Goal: Task Accomplishment & Management: Complete application form

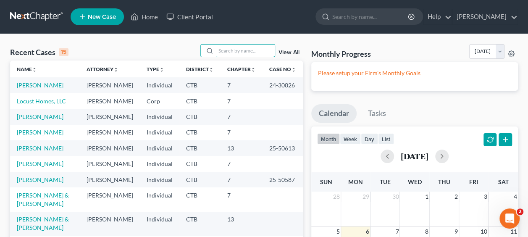
click at [228, 55] on input "search" at bounding box center [245, 50] width 59 height 12
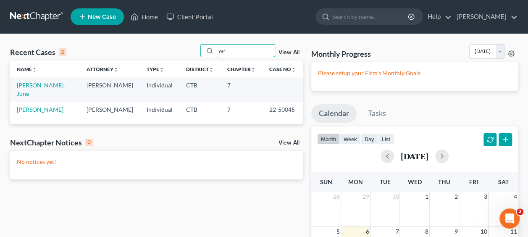
type input "yar"
click at [40, 86] on link "[PERSON_NAME], June" at bounding box center [41, 89] width 48 height 16
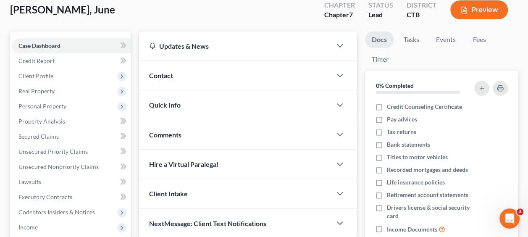
scroll to position [84, 0]
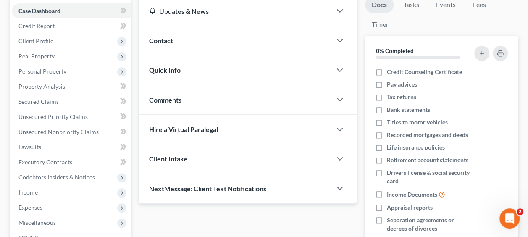
click at [52, 72] on span "Personal Property" at bounding box center [42, 71] width 48 height 7
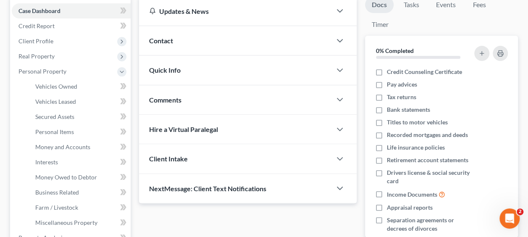
scroll to position [126, 0]
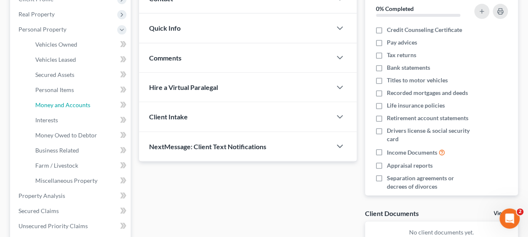
click at [68, 104] on span "Money and Accounts" at bounding box center [62, 104] width 55 height 7
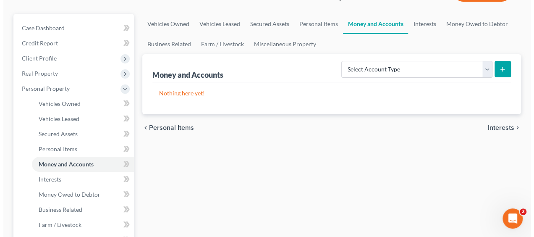
scroll to position [84, 0]
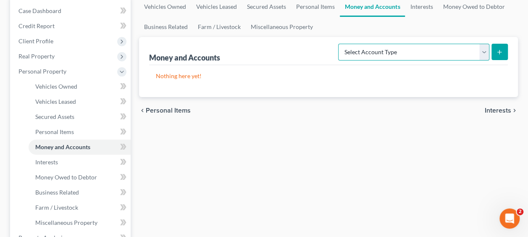
click at [411, 55] on select "Select Account Type Brokerage Cash on Hand Certificates of Deposit Checking Acc…" at bounding box center [413, 52] width 151 height 17
select select "checking"
click at [340, 44] on select "Select Account Type Brokerage Cash on Hand Certificates of Deposit Checking Acc…" at bounding box center [413, 52] width 151 height 17
click at [506, 48] on button "submit" at bounding box center [499, 52] width 16 height 16
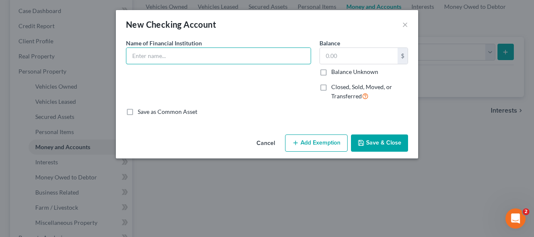
click at [180, 60] on input "text" at bounding box center [218, 56] width 184 height 16
type input "[PERSON_NAME] Checking- Two Accounts"
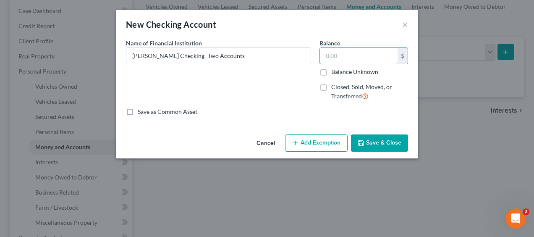
click at [326, 54] on input "text" at bounding box center [359, 56] width 78 height 16
type input "6"
click at [321, 141] on button "Add Exemption" at bounding box center [316, 143] width 63 height 18
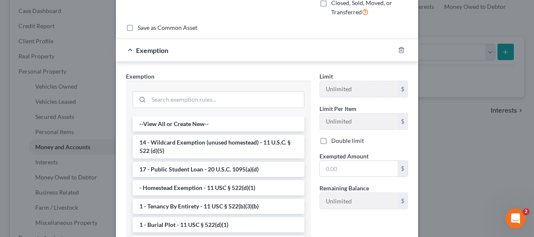
click at [233, 148] on li "14 - Wildcard Exemption (unused homestead) - 11 U.S.C. § 522 (d)(5)" at bounding box center [219, 147] width 172 height 24
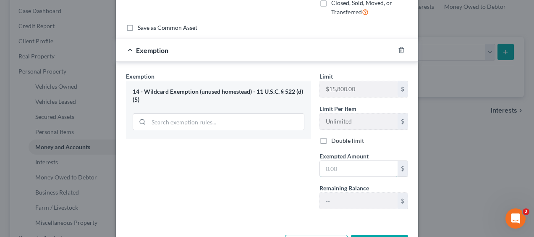
click at [334, 165] on input "text" at bounding box center [359, 169] width 78 height 16
type input "6"
click at [277, 180] on div "Exemption Set must be selected for CA. Exemption * 14 - Wildcard Exemption (unu…" at bounding box center [218, 144] width 193 height 144
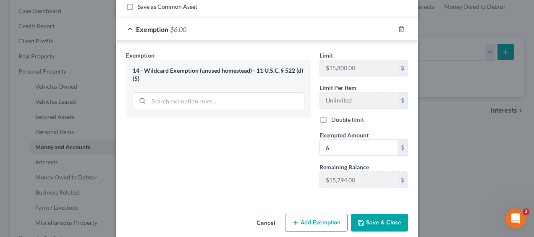
scroll to position [114, 0]
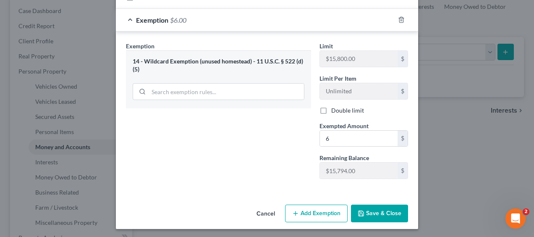
click at [322, 208] on button "Add Exemption" at bounding box center [316, 213] width 63 height 18
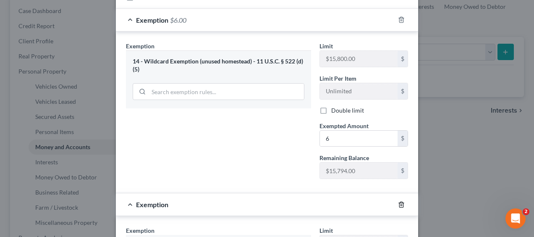
click at [398, 201] on icon "button" at bounding box center [401, 204] width 7 height 7
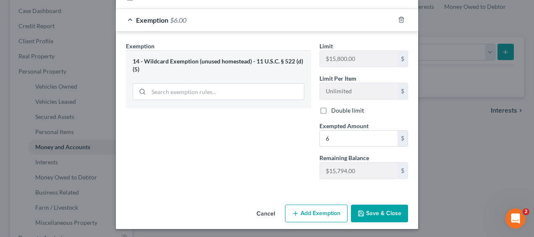
click at [384, 212] on button "Save & Close" at bounding box center [379, 213] width 57 height 18
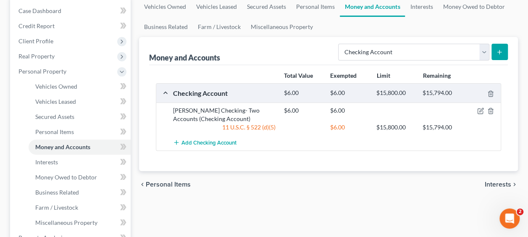
click at [506, 49] on button "submit" at bounding box center [499, 52] width 16 height 16
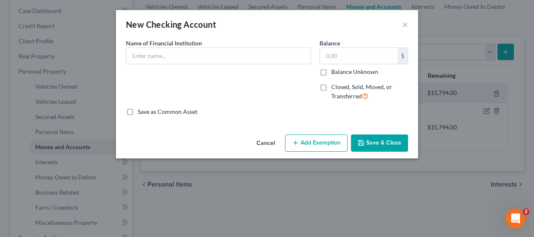
click at [139, 60] on input "text" at bounding box center [218, 56] width 184 height 16
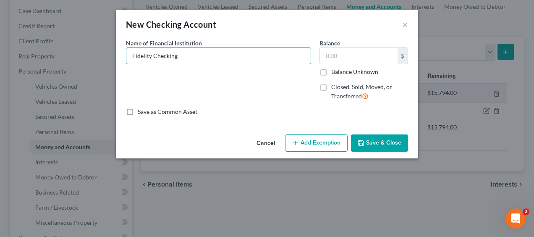
type input "Fidelity Checking"
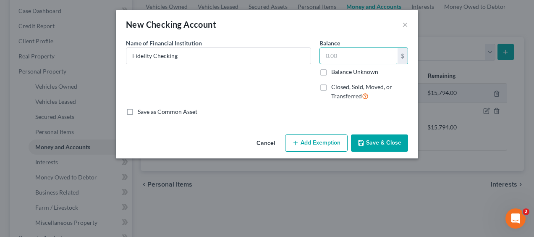
click at [330, 55] on input "text" at bounding box center [359, 56] width 78 height 16
type input "150"
click at [327, 141] on button "Add Exemption" at bounding box center [316, 143] width 63 height 18
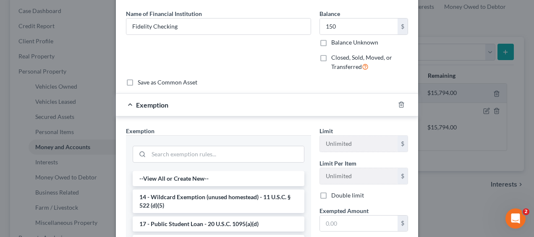
scroll to position [84, 0]
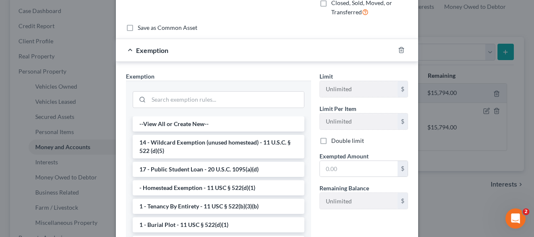
click at [217, 145] on li "14 - Wildcard Exemption (unused homestead) - 11 U.S.C. § 522 (d)(5)" at bounding box center [219, 147] width 172 height 24
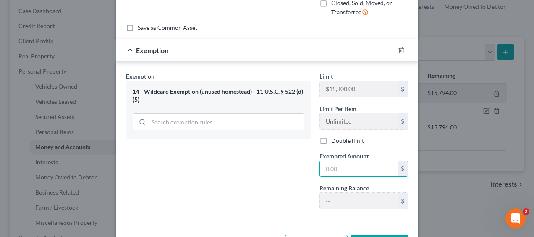
click at [326, 166] on input "text" at bounding box center [359, 169] width 78 height 16
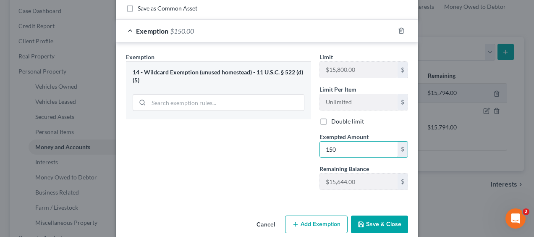
scroll to position [114, 0]
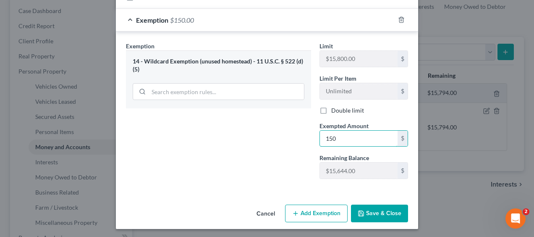
type input "150"
click at [222, 165] on div "Exemption Set must be selected for CA. Exemption * 14 - Wildcard Exemption (unu…" at bounding box center [218, 114] width 193 height 144
click at [370, 212] on button "Save & Close" at bounding box center [379, 213] width 57 height 18
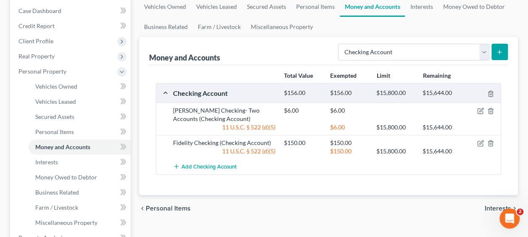
click at [499, 51] on icon "submit" at bounding box center [499, 52] width 7 height 7
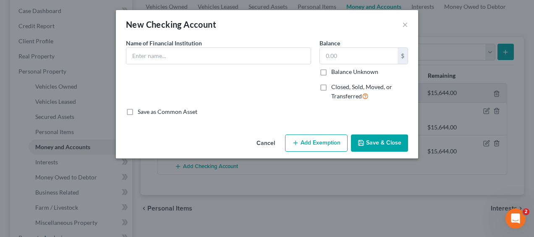
click at [144, 47] on label "Name of Financial Institution *" at bounding box center [164, 43] width 76 height 9
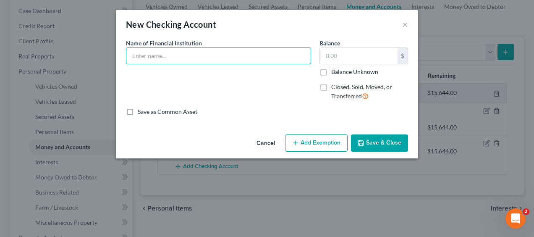
click at [149, 56] on input "text" at bounding box center [218, 56] width 184 height 16
type input "Schime"
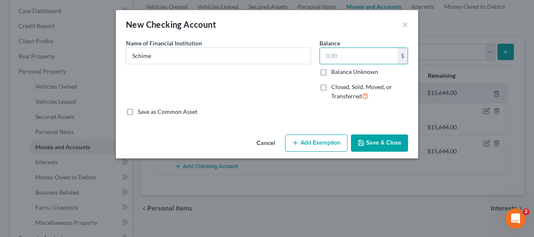
click at [332, 52] on input "text" at bounding box center [359, 56] width 78 height 16
type input "150"
click at [319, 144] on button "Add Exemption" at bounding box center [316, 143] width 63 height 18
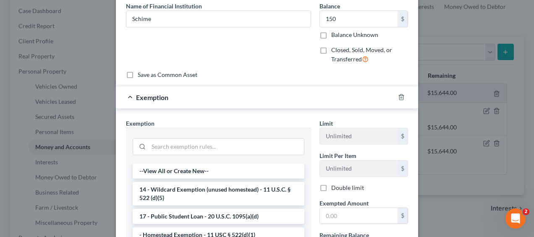
scroll to position [84, 0]
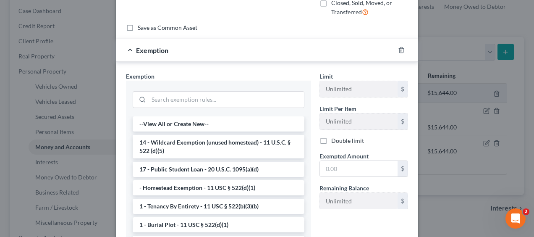
click at [225, 145] on li "14 - Wildcard Exemption (unused homestead) - 11 U.S.C. § 522 (d)(5)" at bounding box center [219, 147] width 172 height 24
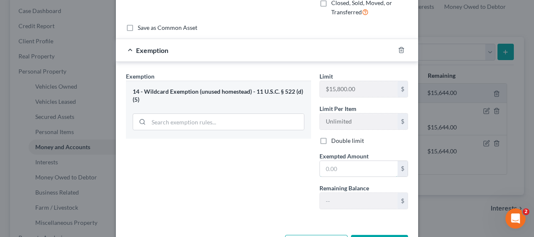
click at [370, 165] on input "text" at bounding box center [359, 169] width 78 height 16
type input "150"
click at [269, 193] on div "Exemption Set must be selected for CA. Exemption * 14 - Wildcard Exemption (unu…" at bounding box center [218, 144] width 193 height 144
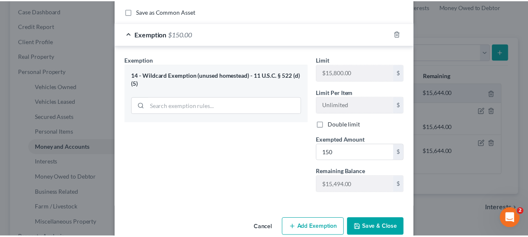
scroll to position [114, 0]
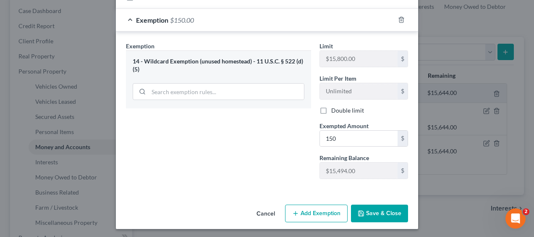
click at [368, 217] on button "Save & Close" at bounding box center [379, 213] width 57 height 18
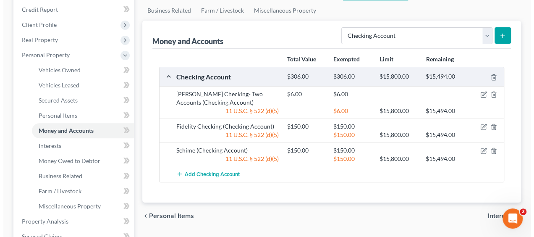
scroll to position [126, 0]
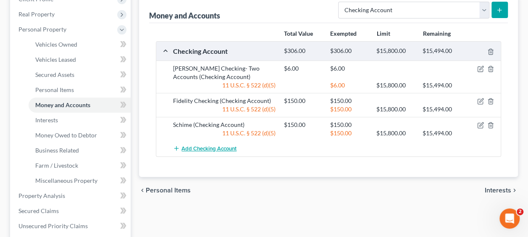
click at [206, 141] on button "Add Checking Account" at bounding box center [204, 149] width 63 height 16
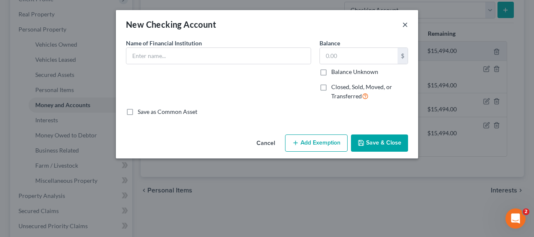
click at [403, 25] on button "×" at bounding box center [405, 24] width 6 height 10
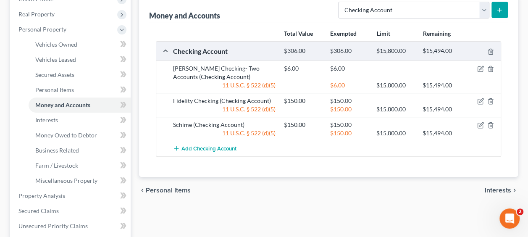
click at [339, 129] on div "$150.00" at bounding box center [349, 133] width 46 height 8
click at [481, 125] on icon "button" at bounding box center [480, 125] width 7 height 7
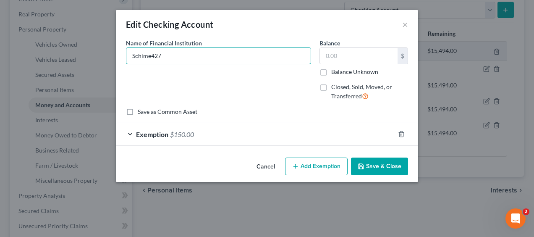
type input "Schime427"
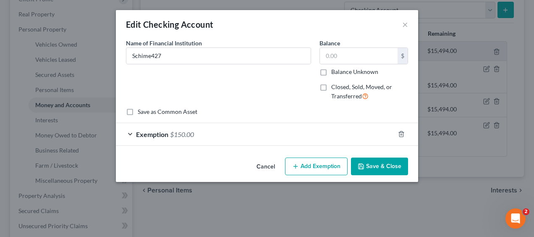
click at [307, 120] on form "An exemption set must first be selected from the Filing Information section. Co…" at bounding box center [267, 92] width 282 height 107
click at [306, 131] on div "Exemption $150.00" at bounding box center [255, 134] width 279 height 22
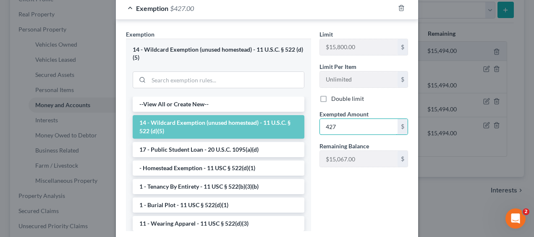
type input "427"
click at [347, 196] on div "Limit $15,800.00 $ Limit Per Item Unlimited $ Double limit Exempted Amount * 42…" at bounding box center [363, 134] width 97 height 208
click at [327, 187] on div "Limit $15,800.00 $ Limit Per Item Unlimited $ Double limit Exempted Amount * 42…" at bounding box center [363, 134] width 97 height 208
drag, startPoint x: 326, startPoint y: 187, endPoint x: 312, endPoint y: 178, distance: 16.1
click at [315, 178] on div "Limit $15,800.00 $ Limit Per Item Unlimited $ Double limit Exempted Amount * 42…" at bounding box center [363, 134] width 97 height 208
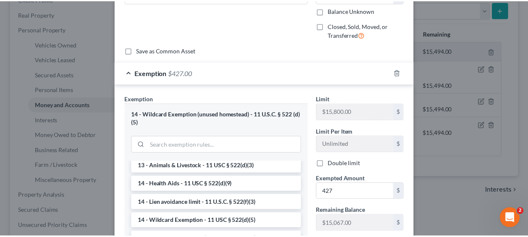
scroll to position [0, 0]
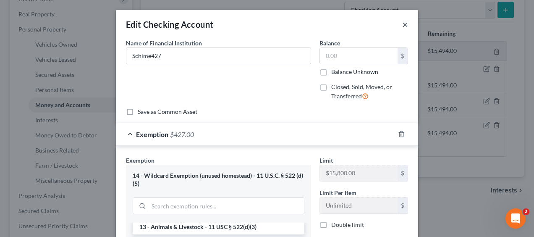
click at [404, 24] on button "×" at bounding box center [405, 24] width 6 height 10
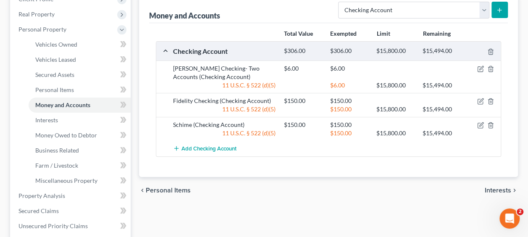
scroll to position [84, 0]
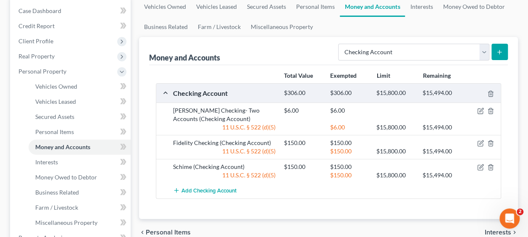
click at [53, 58] on span "Real Property" at bounding box center [36, 55] width 36 height 7
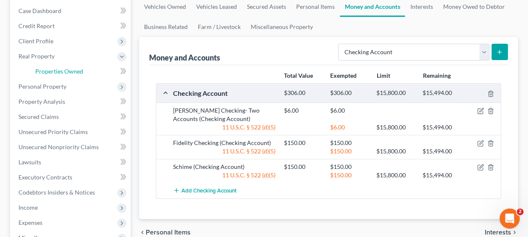
click at [57, 71] on span "Properties Owned" at bounding box center [59, 71] width 48 height 7
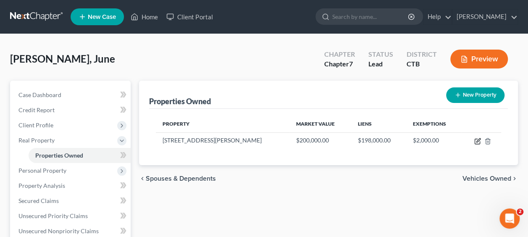
click at [474, 144] on icon "button" at bounding box center [477, 141] width 7 height 7
select select "6"
select select "3"
select select "1"
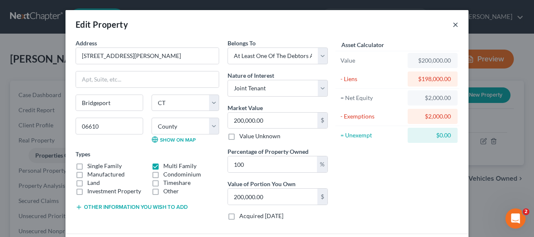
click at [453, 26] on button "×" at bounding box center [455, 24] width 6 height 10
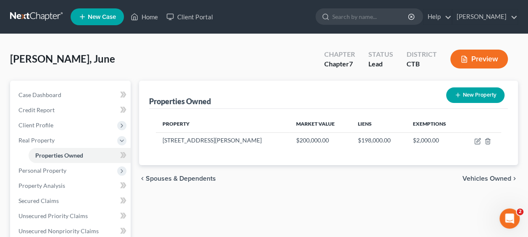
click at [36, 126] on span "Client Profile" at bounding box center [35, 124] width 35 height 7
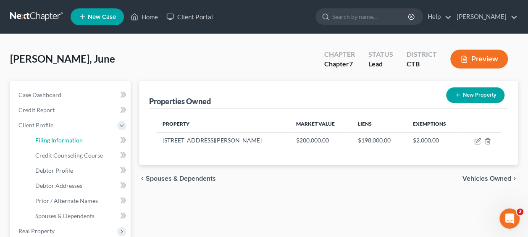
click at [46, 145] on link "Filing Information" at bounding box center [80, 140] width 102 height 15
select select "1"
select select "0"
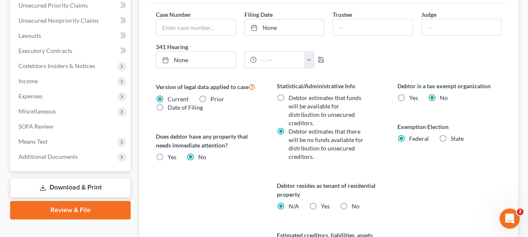
scroll to position [294, 0]
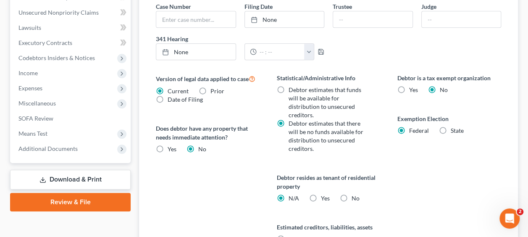
click at [450, 126] on label "State" at bounding box center [456, 130] width 13 height 8
click at [454, 126] on input "State" at bounding box center [456, 128] width 5 height 5
radio input "true"
radio input "false"
select select "6"
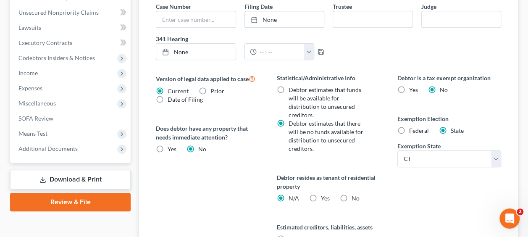
click at [163, 166] on div "Version of legal data applied to case Current Prior Date of Filing Legal data v…" at bounding box center [207, 172] width 120 height 198
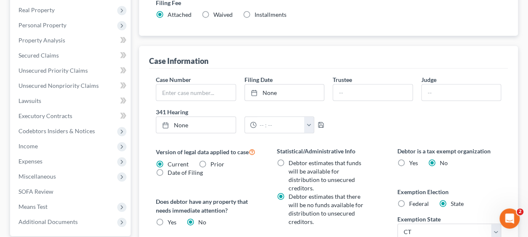
scroll to position [168, 0]
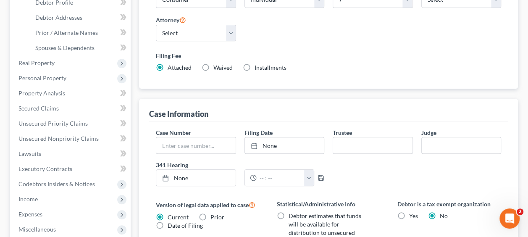
click at [24, 65] on span "Real Property" at bounding box center [36, 62] width 36 height 7
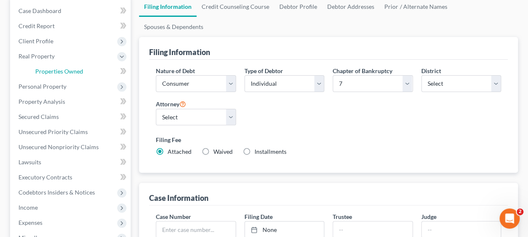
click at [47, 71] on span "Properties Owned" at bounding box center [59, 71] width 48 height 7
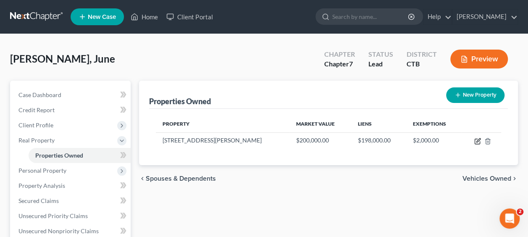
click at [476, 141] on icon "button" at bounding box center [477, 141] width 7 height 7
select select "6"
select select "0"
select select "3"
select select "1"
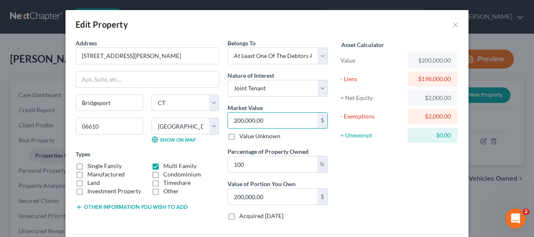
click at [286, 121] on input "200,000.00" at bounding box center [272, 120] width 89 height 16
type input "4"
type input "4.00"
type input "40"
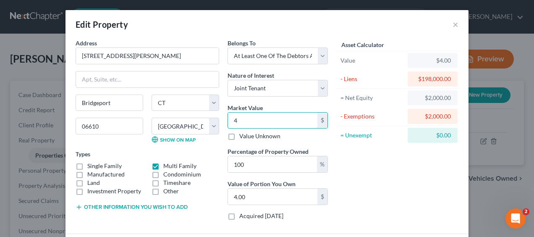
type input "40.00"
type input "400"
type input "400.00"
type input "4000"
type input "4,000.00"
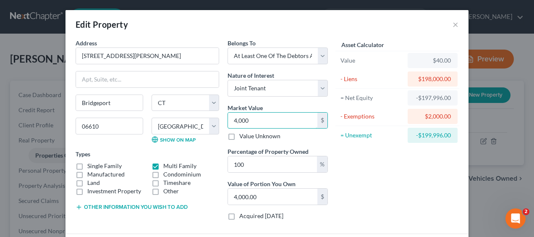
type input "4,0000"
type input "40,000.00"
type input "40,0000"
type input "400,000.00"
type input "400,000"
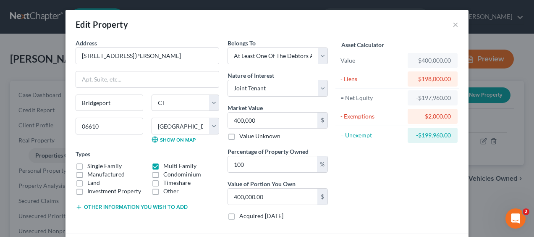
click at [343, 154] on div "Asset Calculator Value $400,000.00 - Liens $198,000.00 = Net Equity -$197,960.0…" at bounding box center [397, 133] width 131 height 188
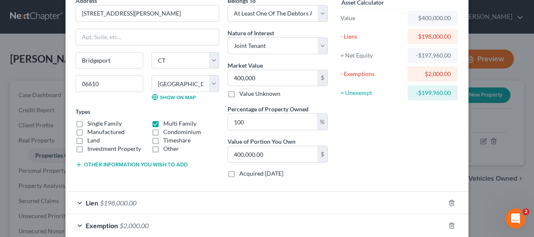
scroll to position [84, 0]
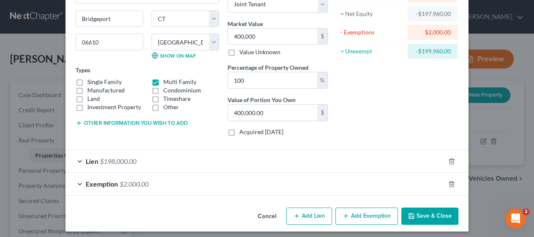
click at [316, 191] on div "Exemption $2,000.00" at bounding box center [254, 183] width 379 height 22
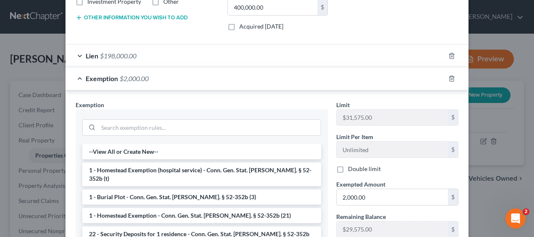
scroll to position [210, 0]
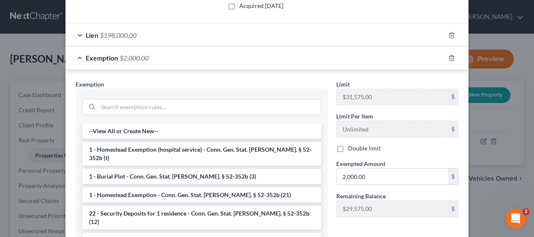
click at [240, 187] on li "1 - Homestead Exemption - Conn. Gen. Stat. [PERSON_NAME]. § 52-352b (21)" at bounding box center [201, 194] width 239 height 15
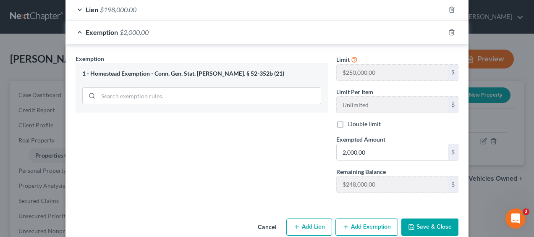
scroll to position [248, 0]
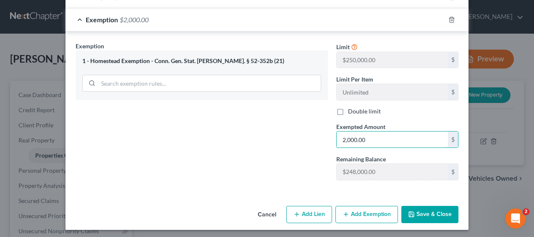
click at [374, 137] on input "2,000.00" at bounding box center [392, 139] width 111 height 16
type input "200,000"
click at [160, 168] on div "Exemption Set must be selected for CA. Exemption * 1 - Homestead Exemption - Co…" at bounding box center [201, 114] width 261 height 145
click at [411, 211] on icon "button" at bounding box center [411, 214] width 7 height 7
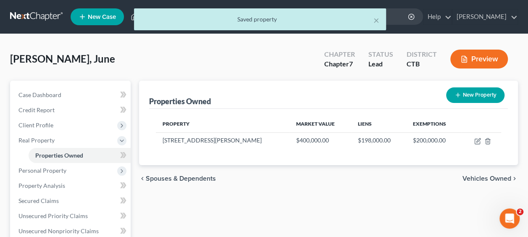
click at [74, 170] on span "Personal Property" at bounding box center [71, 170] width 119 height 15
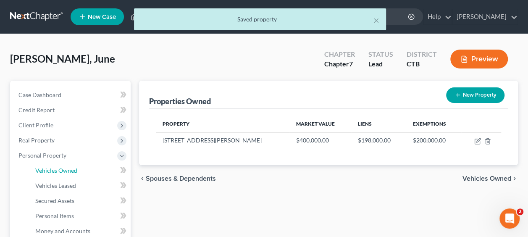
click at [76, 172] on span "Vehicles Owned" at bounding box center [56, 170] width 42 height 7
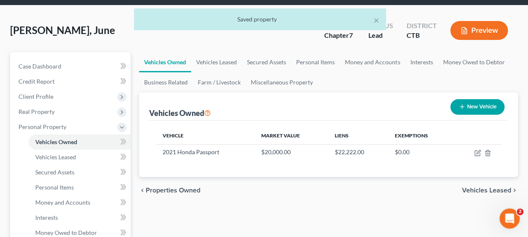
scroll to position [42, 0]
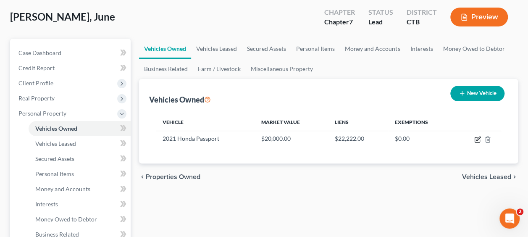
click at [474, 142] on icon "button" at bounding box center [477, 139] width 7 height 7
select select "0"
select select "5"
select select "3"
select select "0"
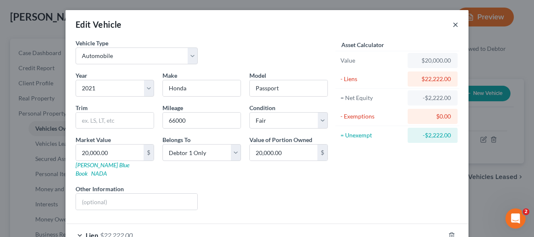
click at [452, 26] on button "×" at bounding box center [455, 24] width 6 height 10
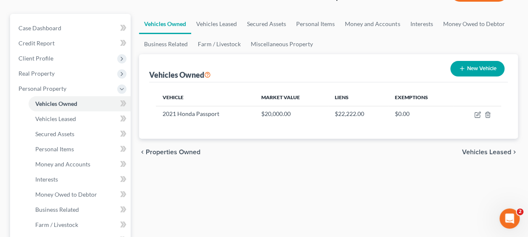
scroll to position [84, 0]
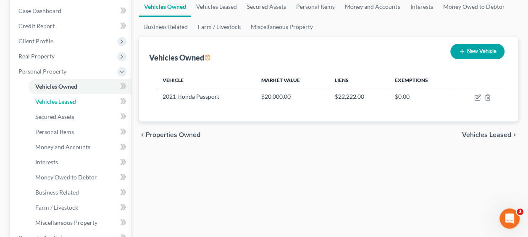
click at [64, 99] on span "Vehicles Leased" at bounding box center [55, 101] width 41 height 7
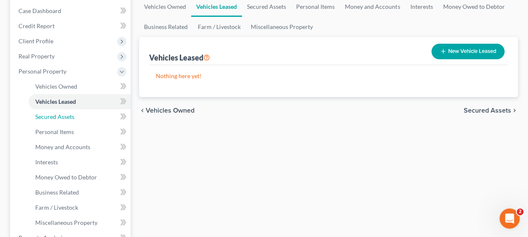
click at [44, 117] on span "Secured Assets" at bounding box center [54, 116] width 39 height 7
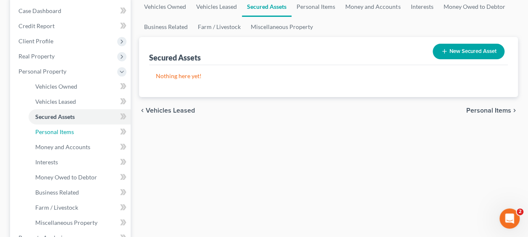
click at [50, 132] on span "Personal Items" at bounding box center [54, 131] width 39 height 7
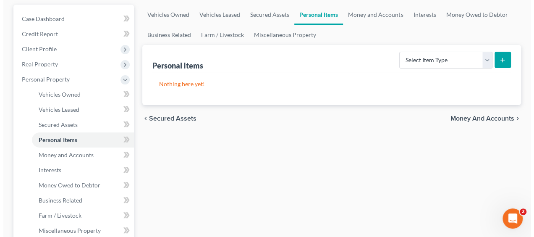
scroll to position [84, 0]
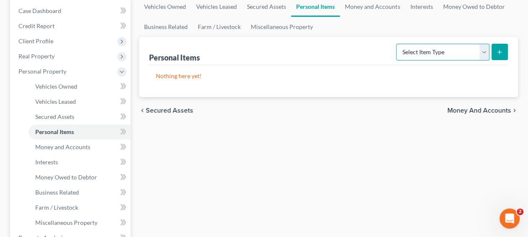
click at [483, 55] on select "Select Item Type Clothing Collectibles Of Value Electronics Firearms Household …" at bounding box center [442, 52] width 93 height 17
select select "clothing"
click at [397, 44] on select "Select Item Type Clothing Collectibles Of Value Electronics Firearms Household …" at bounding box center [442, 52] width 93 height 17
click at [505, 51] on button "submit" at bounding box center [499, 52] width 16 height 16
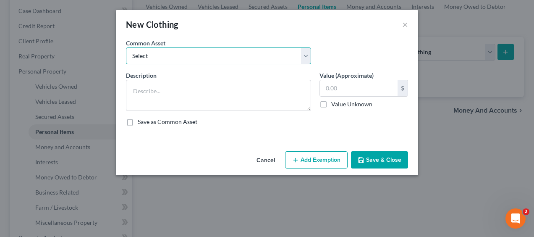
click at [225, 56] on select "Select Wearing Apparel" at bounding box center [218, 55] width 185 height 17
select select "0"
click at [126, 47] on select "Select Wearing Apparel" at bounding box center [218, 55] width 185 height 17
type textarea "Wearing Apparel"
type input "500.00"
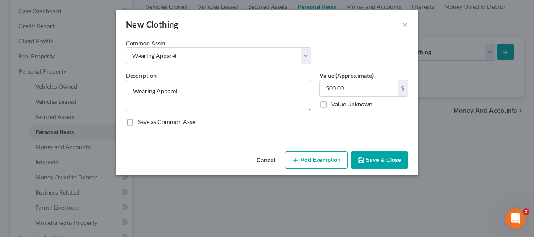
click at [316, 156] on button "Add Exemption" at bounding box center [316, 160] width 63 height 18
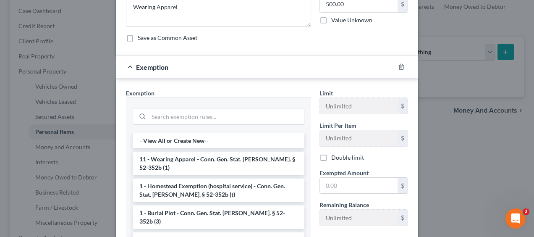
click at [210, 160] on li "11 - Wearing Apparel - Conn. Gen. Stat. [PERSON_NAME]. § 52-352b (1)" at bounding box center [219, 164] width 172 height 24
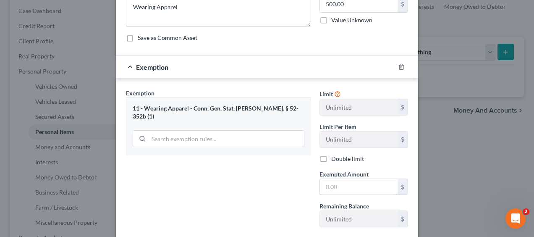
click at [332, 186] on input "text" at bounding box center [359, 187] width 78 height 16
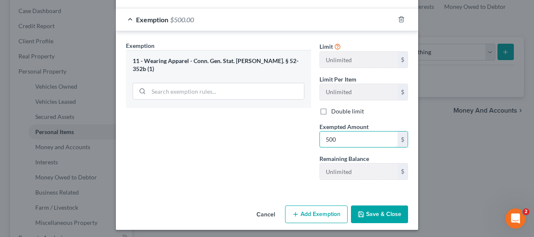
type input "500"
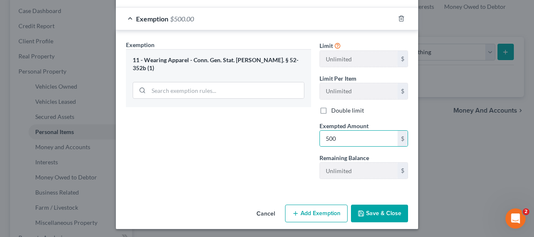
click at [248, 183] on div "Exemption Set must be selected for CA. Exemption * 11 - Wearing Apparel - Conn.…" at bounding box center [218, 112] width 193 height 145
click at [376, 212] on button "Save & Close" at bounding box center [379, 213] width 57 height 18
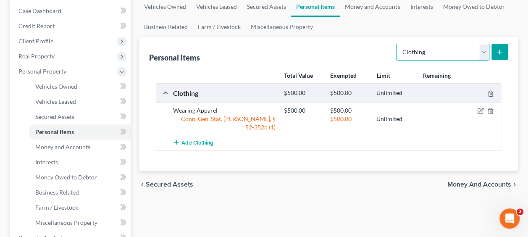
click at [479, 55] on select "Select Item Type Clothing Collectibles Of Value Electronics Firearms Household …" at bounding box center [442, 52] width 93 height 17
select select "electronics"
click at [397, 44] on select "Select Item Type Clothing Collectibles Of Value Electronics Firearms Household …" at bounding box center [442, 52] width 93 height 17
click at [507, 47] on button "submit" at bounding box center [499, 52] width 16 height 16
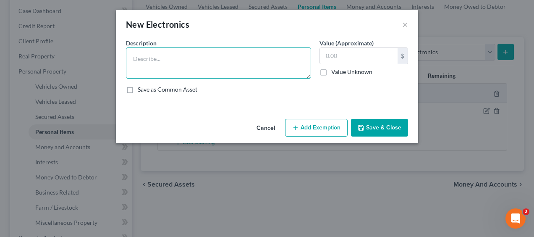
click at [254, 70] on textarea at bounding box center [218, 62] width 185 height 31
type textarea "Electronics"
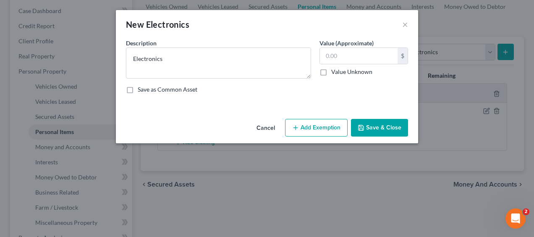
drag, startPoint x: 405, startPoint y: 54, endPoint x: 342, endPoint y: 65, distance: 63.0
click at [404, 54] on div "$" at bounding box center [402, 56] width 10 height 16
click at [342, 65] on div "$ Value Unknown" at bounding box center [363, 61] width 89 height 29
click at [340, 59] on input "text" at bounding box center [359, 56] width 78 height 16
type input "2,000"
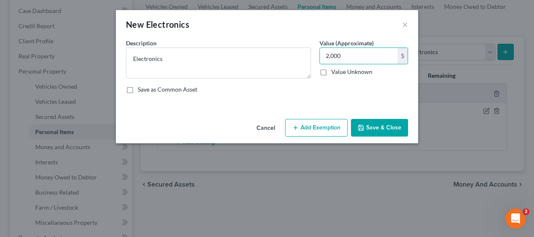
click at [324, 131] on button "Add Exemption" at bounding box center [316, 128] width 63 height 18
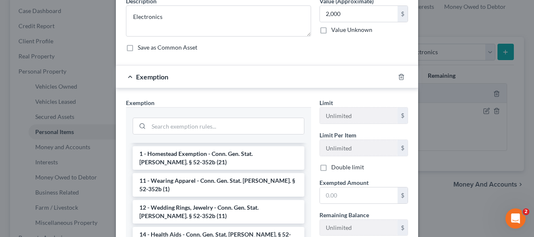
scroll to position [84, 0]
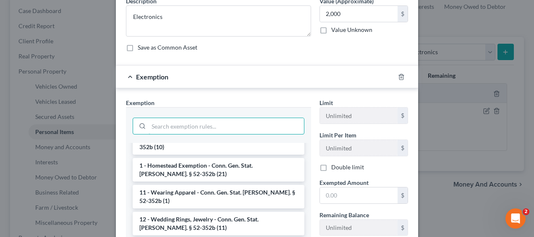
click at [172, 123] on input "search" at bounding box center [226, 126] width 155 height 16
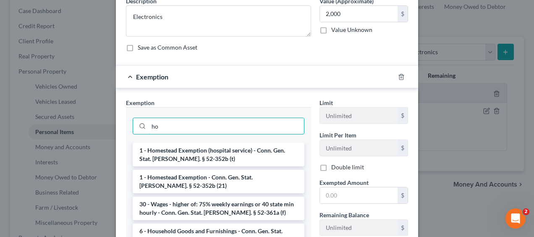
scroll to position [0, 0]
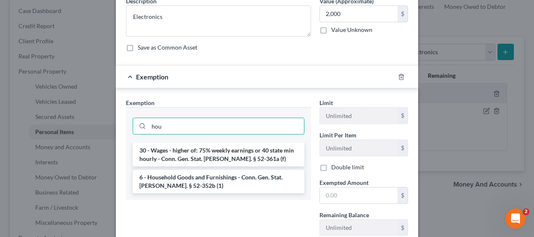
type input "hou"
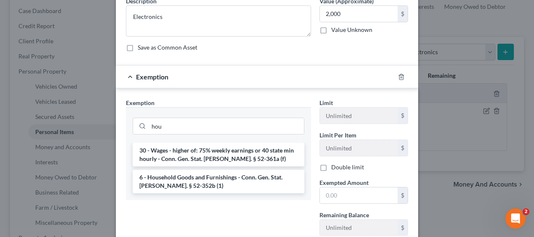
click at [185, 178] on li "6 - Household Goods and Furnishings - Conn. Gen. Stat. [PERSON_NAME]. § 52-352b…" at bounding box center [219, 182] width 172 height 24
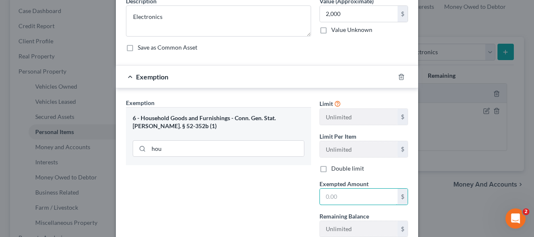
click at [336, 191] on input "text" at bounding box center [359, 196] width 78 height 16
type input "2,000"
click at [174, 193] on div "Exemption Set must be selected for CA. Exemption * 6 - Household Goods and Furn…" at bounding box center [218, 170] width 193 height 145
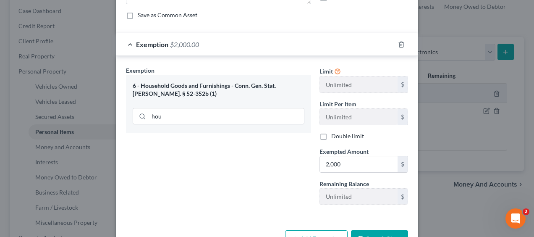
scroll to position [100, 0]
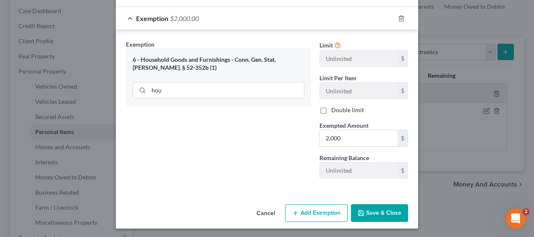
click at [370, 208] on button "Save & Close" at bounding box center [379, 213] width 57 height 18
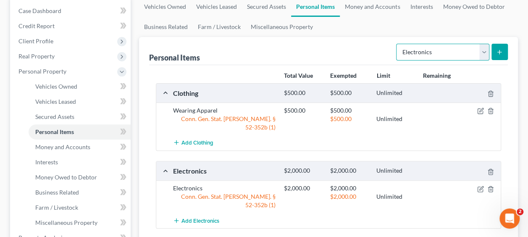
click at [433, 52] on select "Select Item Type Clothing Collectibles Of Value Electronics Firearms Household …" at bounding box center [442, 52] width 93 height 17
select select "household_goods"
click at [397, 44] on select "Select Item Type Clothing Collectibles Of Value Electronics Firearms Household …" at bounding box center [442, 52] width 93 height 17
click at [495, 56] on button "submit" at bounding box center [499, 52] width 16 height 16
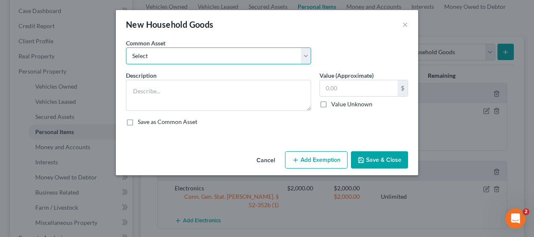
click at [135, 57] on select "Select Household Goods" at bounding box center [218, 55] width 185 height 17
select select "0"
click at [126, 47] on select "Select Household Goods" at bounding box center [218, 55] width 185 height 17
type textarea "Household Goods"
type input "2,000.00"
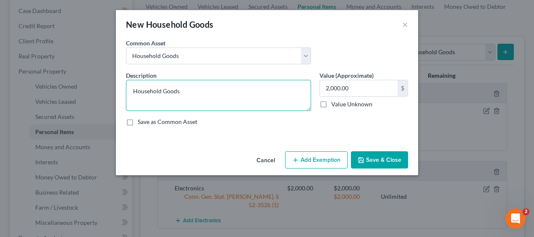
click at [147, 92] on textarea "Household Goods" at bounding box center [218, 95] width 185 height 31
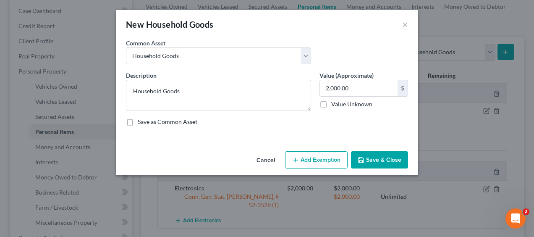
click at [309, 156] on button "Add Exemption" at bounding box center [316, 160] width 63 height 18
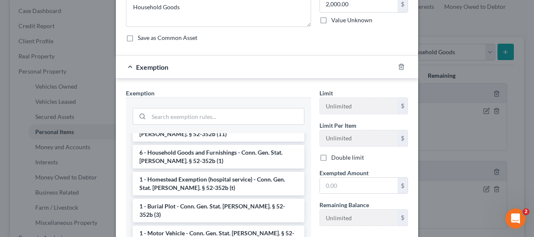
scroll to position [42, 0]
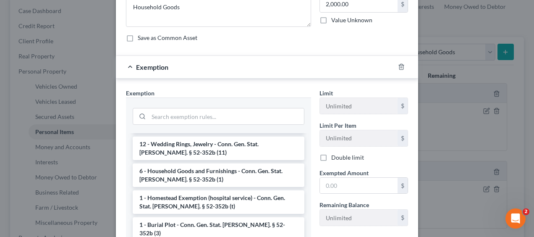
click at [195, 163] on li "6 - Household Goods and Furnishings - Conn. Gen. Stat. [PERSON_NAME]. § 52-352b…" at bounding box center [219, 175] width 172 height 24
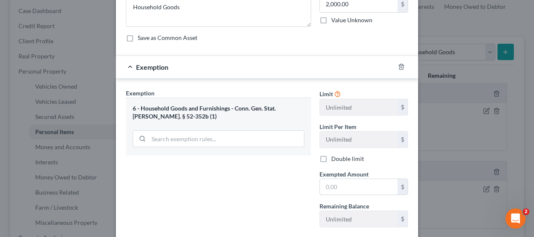
click at [335, 191] on input "text" at bounding box center [359, 187] width 78 height 16
type input "2,000"
click at [247, 217] on div "Exemption Set must be selected for CA. Exemption * 6 - Household Goods and Furn…" at bounding box center [218, 161] width 193 height 145
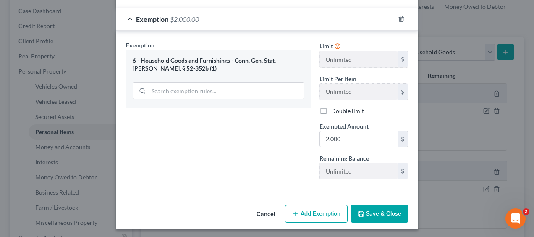
scroll to position [132, 0]
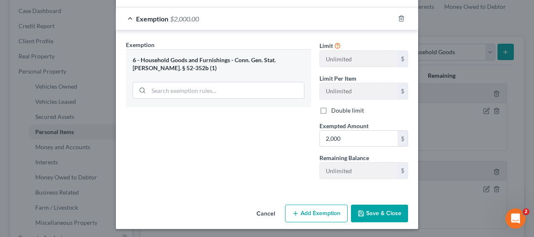
click at [373, 206] on button "Save & Close" at bounding box center [379, 213] width 57 height 18
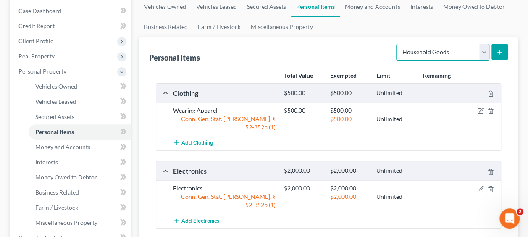
click at [431, 51] on select "Select Item Type Clothing Collectibles Of Value Electronics Firearms Household …" at bounding box center [442, 52] width 93 height 17
select select "jewelry"
click at [397, 44] on select "Select Item Type Clothing Collectibles Of Value Electronics Firearms Household …" at bounding box center [442, 52] width 93 height 17
click at [503, 48] on button "submit" at bounding box center [499, 52] width 16 height 16
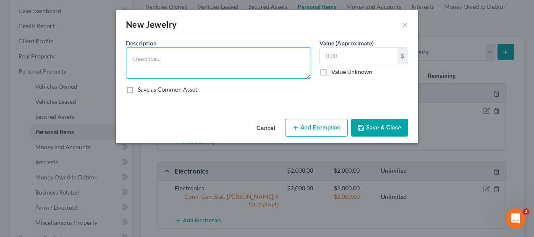
click at [194, 65] on textarea at bounding box center [218, 62] width 185 height 31
type textarea "Jewelry, wedding Ring"
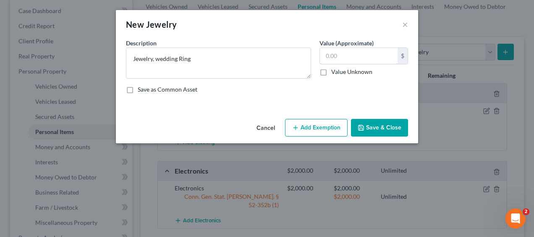
click at [351, 55] on input "text" at bounding box center [359, 56] width 78 height 16
type input "200"
click at [306, 127] on button "Add Exemption" at bounding box center [316, 128] width 63 height 18
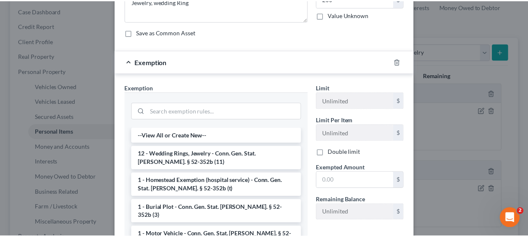
scroll to position [84, 0]
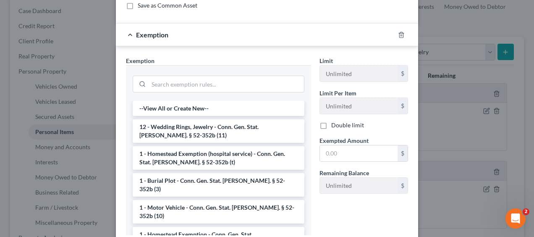
click at [207, 125] on li "12 - Wedding Rings, Jewelry - Conn. Gen. Stat. [PERSON_NAME]. § 52-352b (11)" at bounding box center [219, 131] width 172 height 24
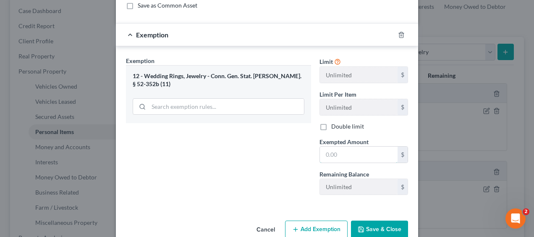
click at [347, 148] on input "text" at bounding box center [359, 154] width 78 height 16
type input "200"
click at [370, 228] on button "Save & Close" at bounding box center [379, 229] width 57 height 18
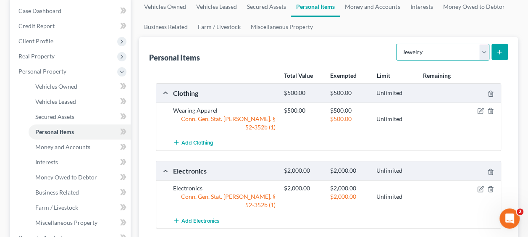
click at [436, 52] on select "Select Item Type Clothing Collectibles Of Value Electronics Firearms Household …" at bounding box center [442, 52] width 93 height 17
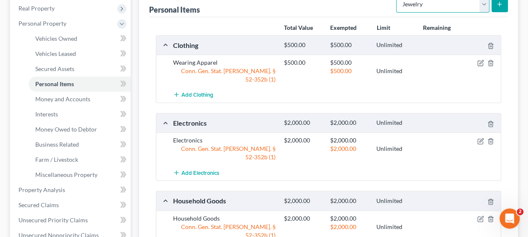
scroll to position [210, 0]
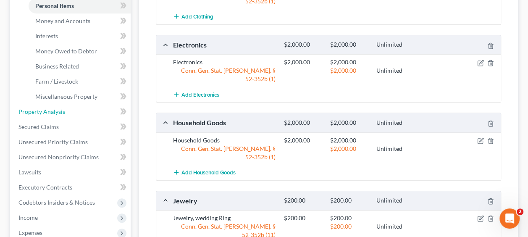
click at [39, 112] on span "Property Analysis" at bounding box center [41, 111] width 47 height 7
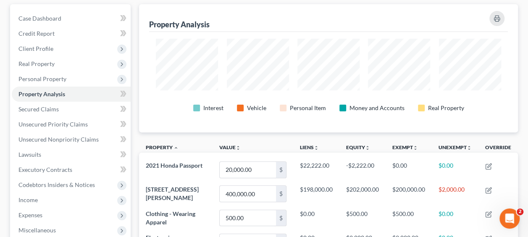
scroll to position [76, 0]
click at [41, 64] on span "Real Property" at bounding box center [36, 64] width 36 height 7
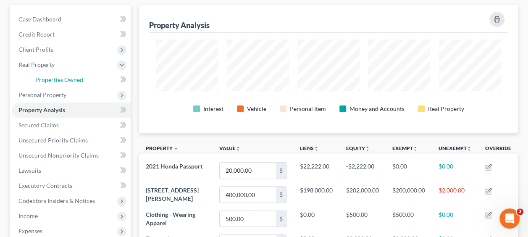
click at [65, 80] on span "Properties Owned" at bounding box center [59, 79] width 48 height 7
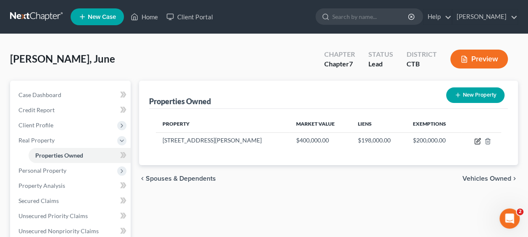
click at [477, 141] on icon "button" at bounding box center [478, 140] width 4 height 4
select select "6"
select select "0"
select select "3"
select select "1"
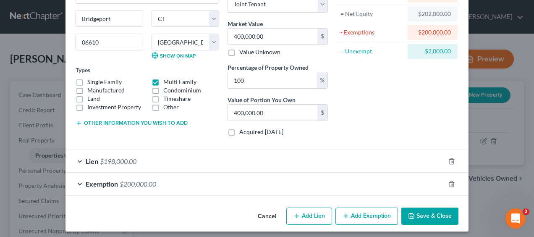
scroll to position [86, 0]
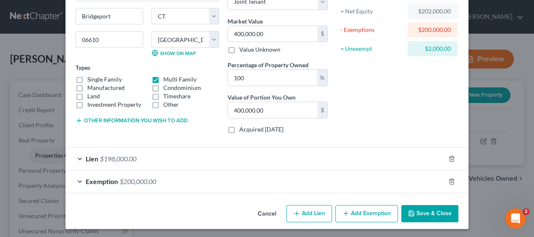
click at [284, 174] on div "Exemption $200,000.00" at bounding box center [254, 181] width 379 height 22
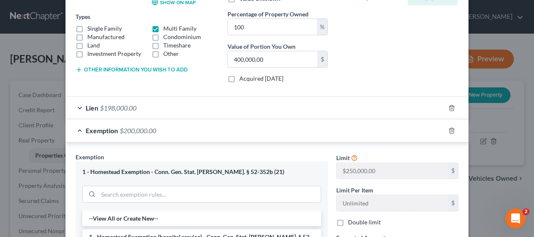
scroll to position [212, 0]
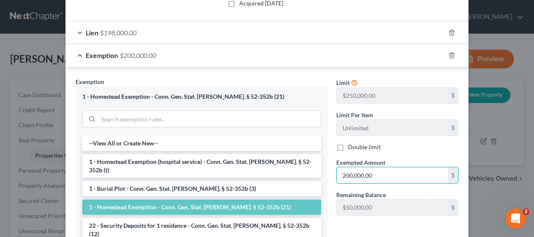
click at [373, 175] on input "200,000.00" at bounding box center [392, 175] width 111 height 16
click at [382, 174] on input "200,000.00" at bounding box center [392, 175] width 111 height 16
click at [267, 199] on li "1 - Homestead Exemption - Conn. Gen. Stat. [PERSON_NAME]. § 52-352b (21)" at bounding box center [201, 206] width 239 height 15
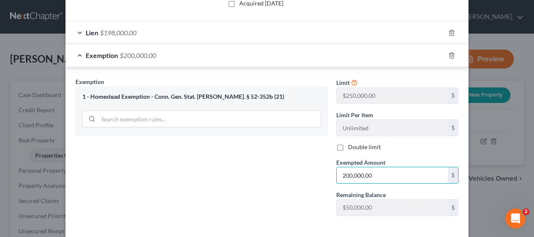
click at [384, 170] on input "200,000.00" at bounding box center [392, 175] width 111 height 16
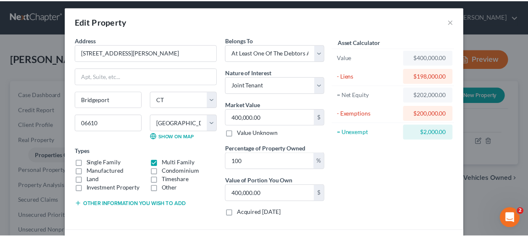
scroll to position [0, 0]
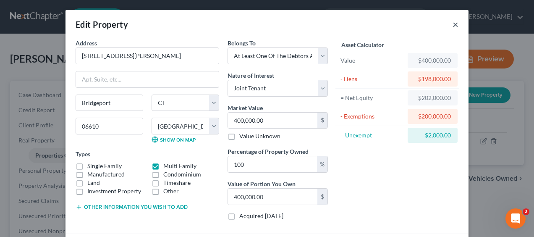
click at [452, 26] on button "×" at bounding box center [455, 24] width 6 height 10
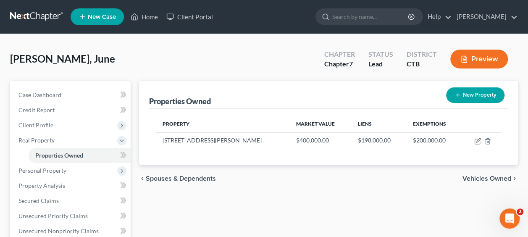
click at [41, 168] on span "Personal Property" at bounding box center [42, 170] width 48 height 7
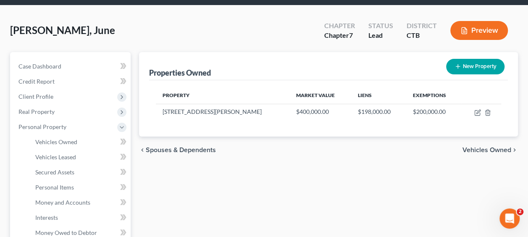
scroll to position [42, 0]
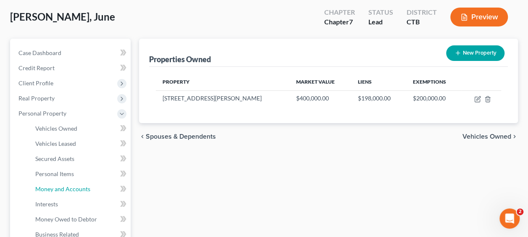
click at [63, 188] on span "Money and Accounts" at bounding box center [62, 188] width 55 height 7
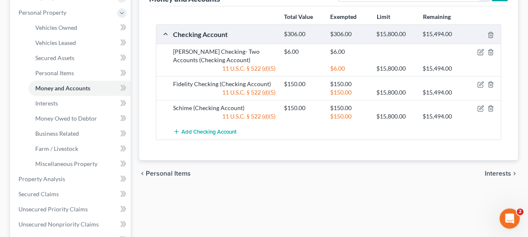
scroll to position [126, 0]
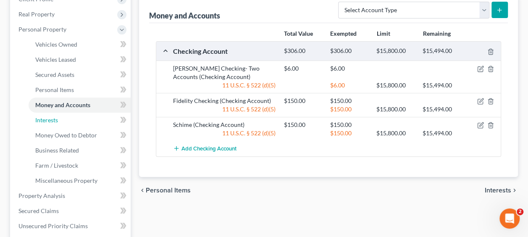
click at [49, 124] on link "Interests" at bounding box center [80, 119] width 102 height 15
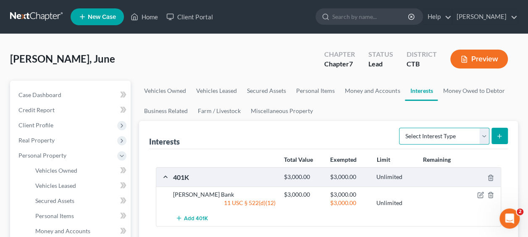
click at [405, 142] on select "Select Interest Type 401K Annuity Bond Education IRA Government Bond Government…" at bounding box center [444, 136] width 90 height 17
click at [251, 167] on div "401K $3,000.00 $3,000.00 Unlimited [PERSON_NAME] Bank $3,000.00 $3,000.00 11 US…" at bounding box center [328, 196] width 345 height 59
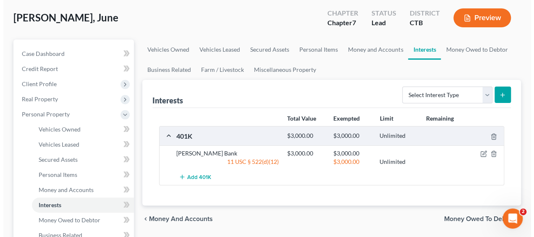
scroll to position [42, 0]
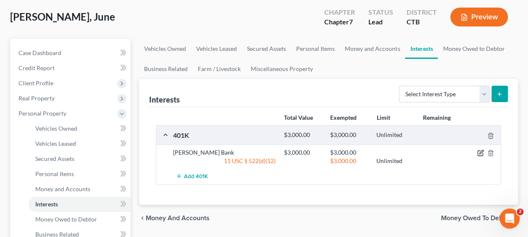
click at [482, 153] on icon "button" at bounding box center [479, 153] width 5 height 5
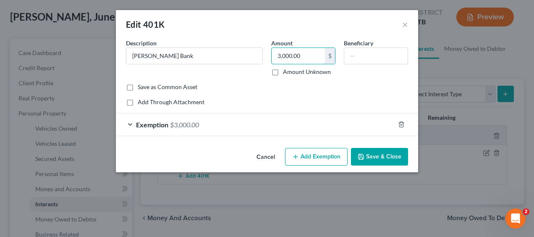
click at [308, 56] on input "3,000.00" at bounding box center [298, 56] width 53 height 16
drag, startPoint x: 288, startPoint y: 86, endPoint x: 296, endPoint y: 88, distance: 7.8
click at [292, 88] on div "Save as Common Asset" at bounding box center [267, 87] width 282 height 8
click at [309, 58] on input "3,000.00" at bounding box center [298, 56] width 53 height 16
drag, startPoint x: 309, startPoint y: 58, endPoint x: 253, endPoint y: 58, distance: 55.8
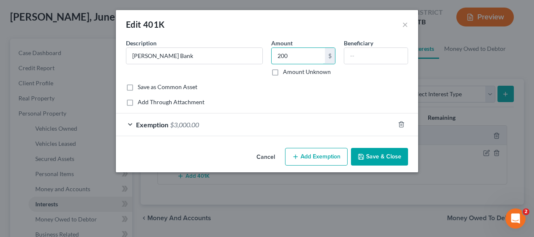
click at [253, 58] on div "Description * [PERSON_NAME] Bank Amount 200 $ Amount Unknown Beneficiary" at bounding box center [267, 61] width 290 height 44
type input "5,200"
click at [277, 104] on div "Add Through Attachment" at bounding box center [267, 102] width 282 height 8
click at [277, 123] on div "Exemption $3,000.00" at bounding box center [255, 124] width 279 height 22
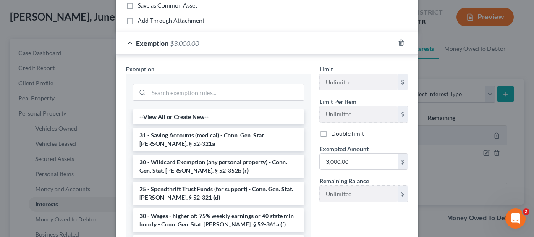
scroll to position [84, 0]
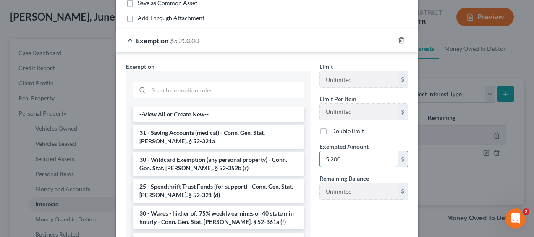
type input "5,200"
click at [315, 181] on div "Remaining Balance Unlimited $" at bounding box center [363, 187] width 97 height 26
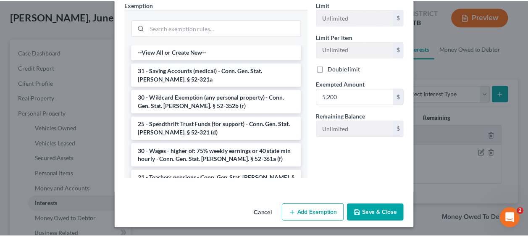
scroll to position [147, 0]
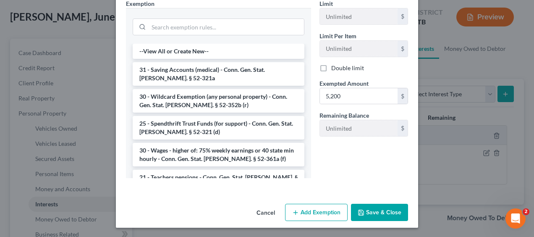
click at [367, 212] on button "Save & Close" at bounding box center [379, 213] width 57 height 18
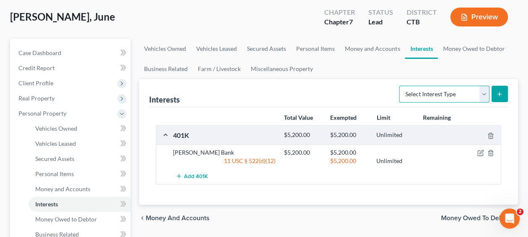
click at [411, 95] on select "Select Interest Type 401K Annuity Bond Education IRA Government Bond Government…" at bounding box center [444, 94] width 90 height 17
select select "stock"
click at [400, 86] on select "Select Interest Type 401K Annuity Bond Education IRA Government Bond Government…" at bounding box center [444, 94] width 90 height 17
click at [497, 91] on icon "submit" at bounding box center [499, 94] width 7 height 7
click at [496, 92] on icon "submit" at bounding box center [499, 94] width 7 height 7
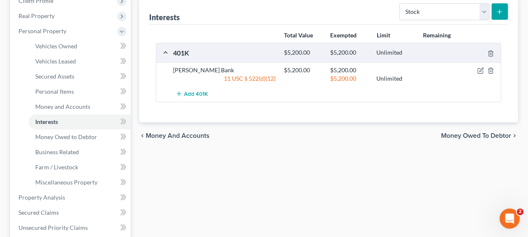
scroll to position [84, 0]
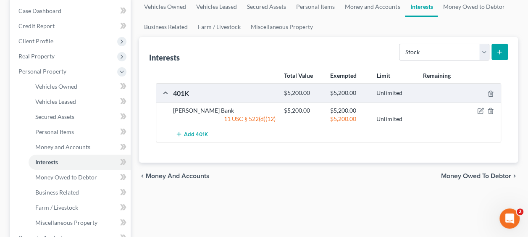
click at [494, 50] on button "submit" at bounding box center [499, 52] width 16 height 16
click at [500, 28] on ui-view "Vehicles Owned Vehicles Leased Secured Assets Personal Items Money and Accounts…" at bounding box center [328, 93] width 379 height 193
click at [527, 20] on div "[PERSON_NAME][GEOGRAPHIC_DATA], June Upgraded Chapter Chapter 7 Status Lead Dis…" at bounding box center [264, 224] width 528 height 548
click at [498, 50] on icon "submit" at bounding box center [499, 52] width 7 height 7
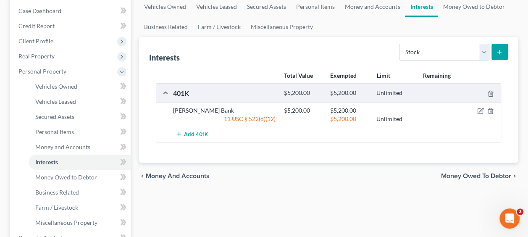
click at [498, 50] on icon "submit" at bounding box center [499, 52] width 7 height 7
click at [272, 112] on div "[PERSON_NAME] Bank" at bounding box center [224, 110] width 111 height 8
click at [481, 110] on icon "button" at bounding box center [481, 110] width 4 height 4
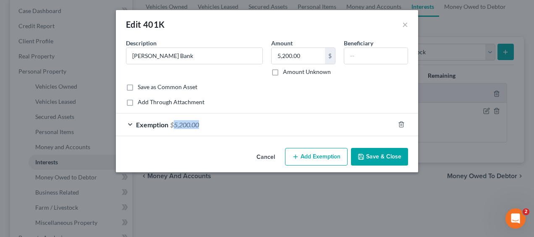
click at [481, 110] on div "Edit 401K × An exemption set must first be selected from the Filing Information…" at bounding box center [267, 118] width 534 height 237
click at [405, 25] on button "×" at bounding box center [405, 24] width 6 height 10
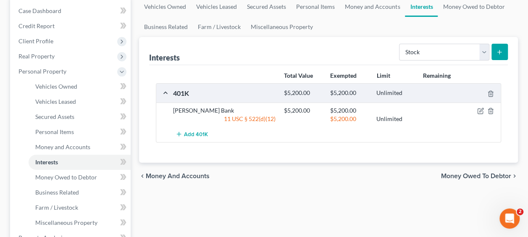
click at [503, 53] on button "submit" at bounding box center [499, 52] width 16 height 16
click at [42, 146] on span "Money and Accounts" at bounding box center [62, 146] width 55 height 7
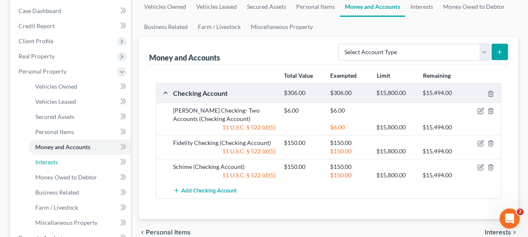
click at [46, 165] on span "Interests" at bounding box center [46, 161] width 23 height 7
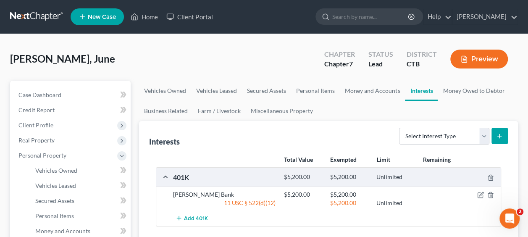
click at [495, 133] on button "submit" at bounding box center [499, 136] width 16 height 16
click at [449, 136] on select "Select Interest Type 401K Annuity Bond Education IRA Government Bond Government…" at bounding box center [444, 136] width 90 height 17
select select "stock"
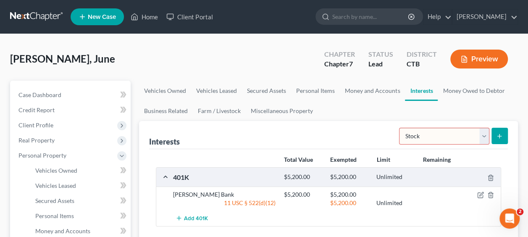
click at [400, 128] on select "Select Interest Type 401K Annuity Bond Education IRA Government Bond Government…" at bounding box center [444, 136] width 90 height 17
click at [497, 133] on icon "submit" at bounding box center [499, 136] width 7 height 7
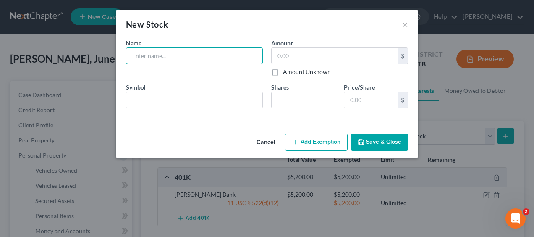
click at [156, 57] on input "text" at bounding box center [194, 56] width 136 height 16
type input "[PERSON_NAME] Bank"
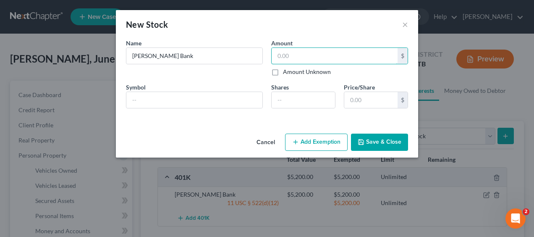
click at [279, 53] on input "text" at bounding box center [335, 56] width 126 height 16
type input "650"
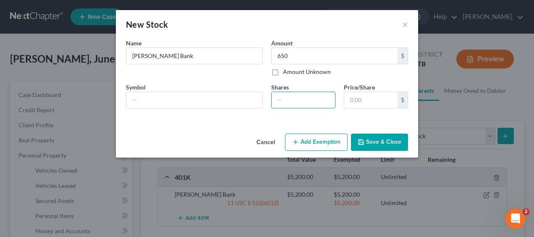
click at [283, 99] on input "number" at bounding box center [303, 100] width 63 height 16
click at [306, 152] on div "Cancel Add Exemption Save & Close" at bounding box center [267, 144] width 302 height 28
click at [306, 144] on button "Add Exemption" at bounding box center [316, 142] width 63 height 18
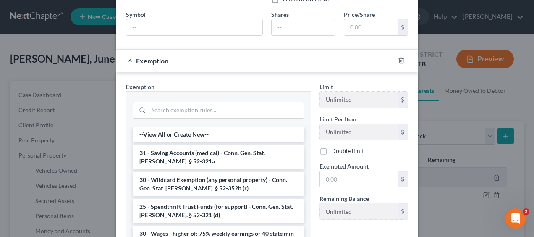
scroll to position [84, 0]
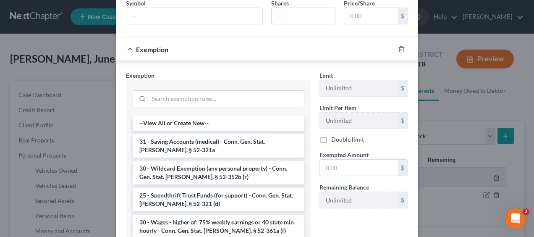
click at [193, 170] on li "30 - Wildcard Exemption (any personal property) - Conn. Gen. Stat. [PERSON_NAME…" at bounding box center [219, 173] width 172 height 24
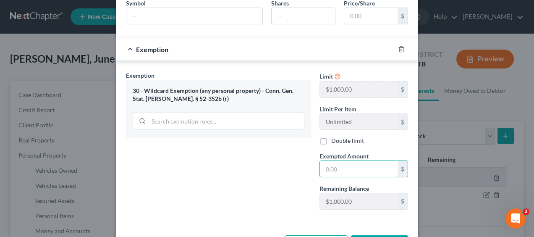
click at [331, 163] on input "text" at bounding box center [359, 169] width 78 height 16
type input "650"
click at [278, 168] on div "Exemption Set must be selected for CA. Exemption * 30 - Wildcard Exemption (any…" at bounding box center [218, 143] width 193 height 145
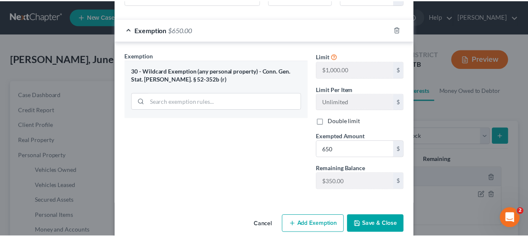
scroll to position [115, 0]
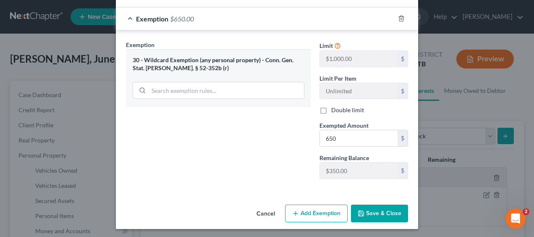
click at [363, 206] on button "Save & Close" at bounding box center [379, 213] width 57 height 18
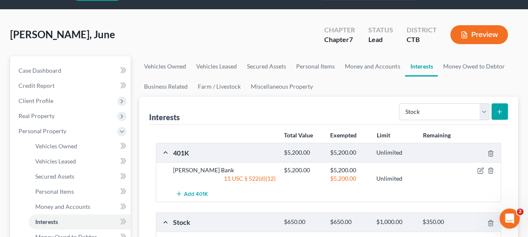
scroll to position [42, 0]
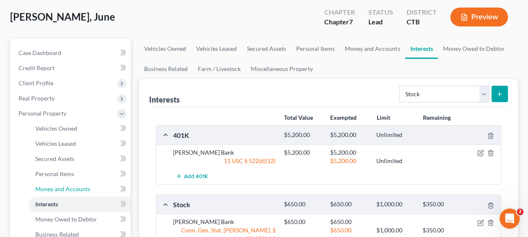
click at [70, 188] on span "Money and Accounts" at bounding box center [62, 188] width 55 height 7
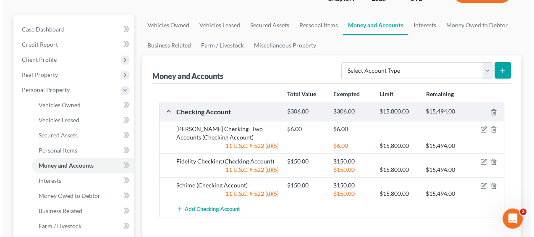
scroll to position [84, 0]
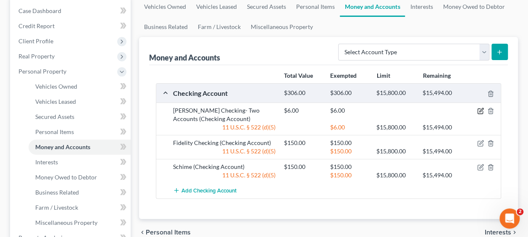
click at [480, 110] on icon "button" at bounding box center [480, 110] width 7 height 7
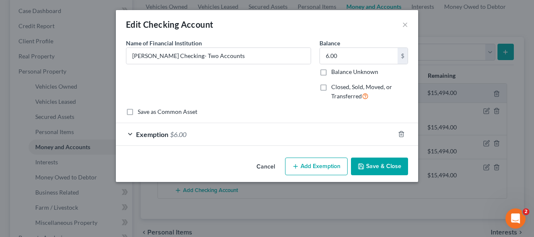
click at [251, 137] on div "Exemption $6.00" at bounding box center [255, 134] width 279 height 22
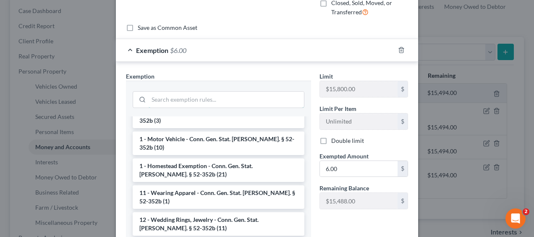
click at [193, 103] on input "search" at bounding box center [226, 99] width 155 height 16
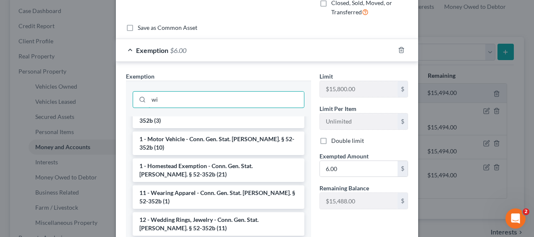
scroll to position [0, 0]
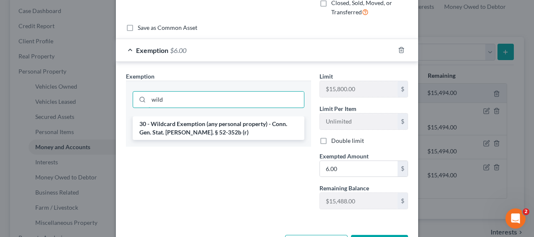
type input "wild"
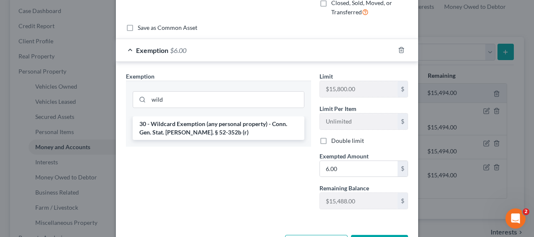
click at [225, 137] on li "30 - Wildcard Exemption (any personal property) - Conn. Gen. Stat. [PERSON_NAME…" at bounding box center [219, 128] width 172 height 24
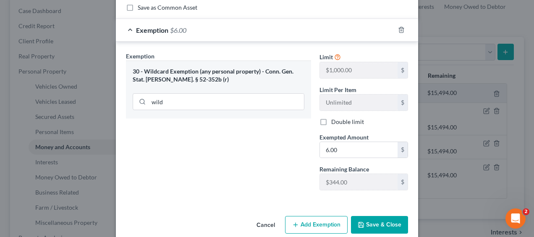
scroll to position [116, 0]
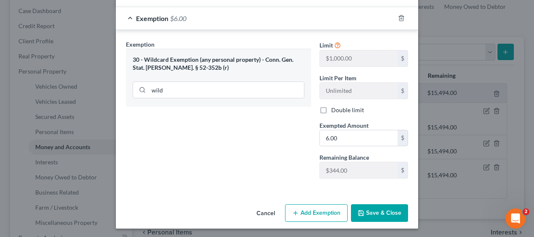
click at [376, 212] on button "Save & Close" at bounding box center [379, 213] width 57 height 18
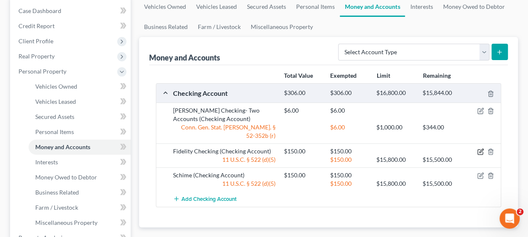
click at [480, 148] on icon "button" at bounding box center [480, 151] width 7 height 7
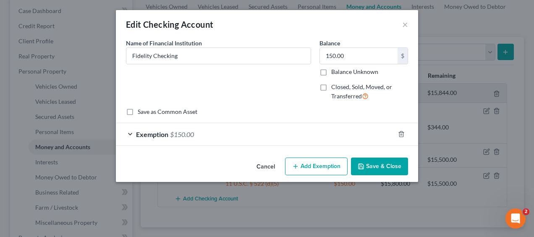
click at [199, 138] on div "Exemption $150.00" at bounding box center [255, 134] width 279 height 22
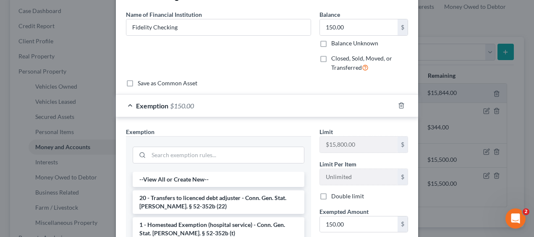
scroll to position [42, 0]
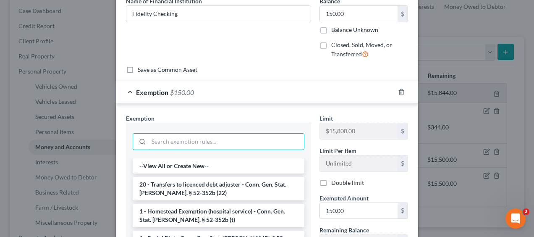
click at [170, 143] on input "search" at bounding box center [226, 141] width 155 height 16
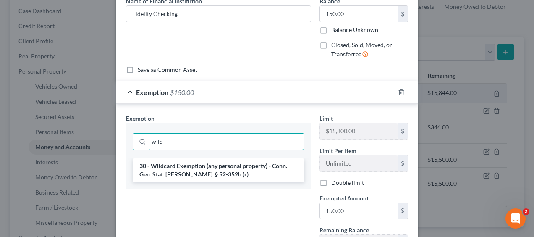
type input "wild"
click at [183, 165] on li "30 - Wildcard Exemption (any personal property) - Conn. Gen. Stat. [PERSON_NAME…" at bounding box center [219, 170] width 172 height 24
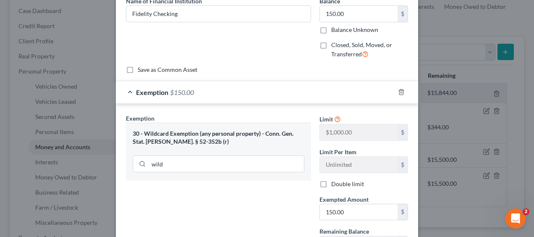
scroll to position [116, 0]
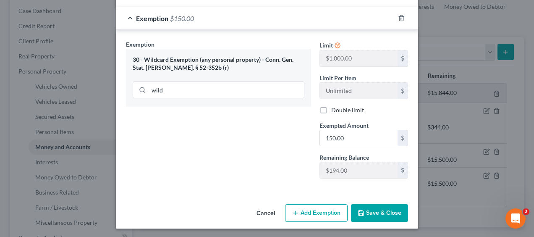
click at [362, 207] on button "Save & Close" at bounding box center [379, 213] width 57 height 18
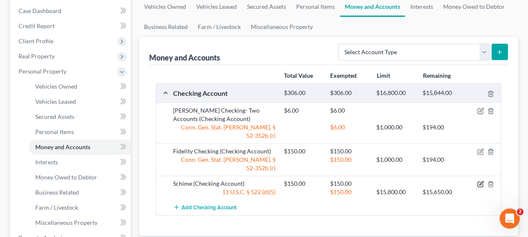
click at [483, 180] on icon "button" at bounding box center [480, 183] width 7 height 7
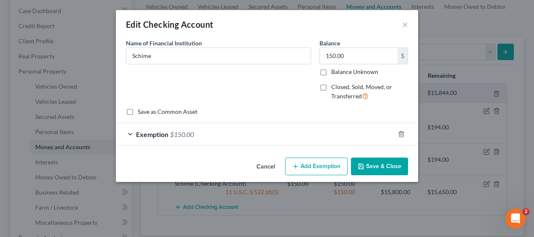
click at [479, 165] on div "Edit Checking Account × An exemption set must first be selected from the Filing…" at bounding box center [267, 118] width 534 height 237
click at [279, 127] on div "Exemption $150.00" at bounding box center [255, 134] width 279 height 22
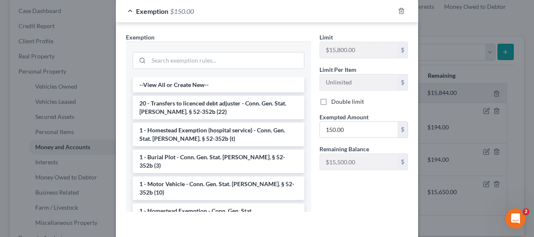
scroll to position [126, 0]
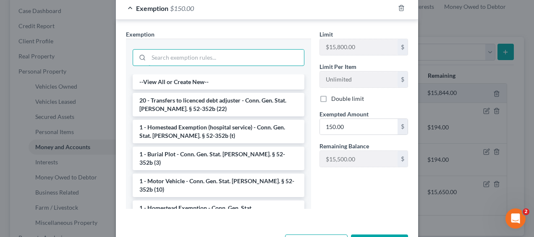
click at [160, 56] on input "search" at bounding box center [226, 58] width 155 height 16
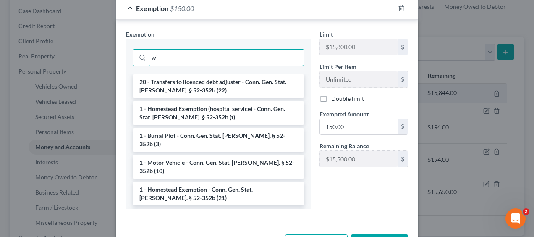
scroll to position [114, 0]
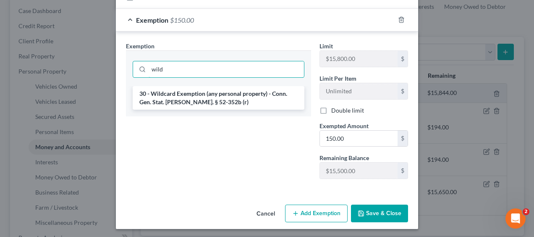
type input "wild"
click at [178, 94] on li "30 - Wildcard Exemption (any personal property) - Conn. Gen. Stat. [PERSON_NAME…" at bounding box center [219, 98] width 172 height 24
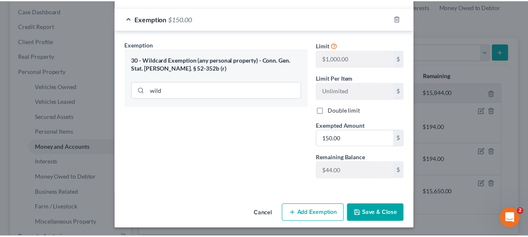
scroll to position [116, 0]
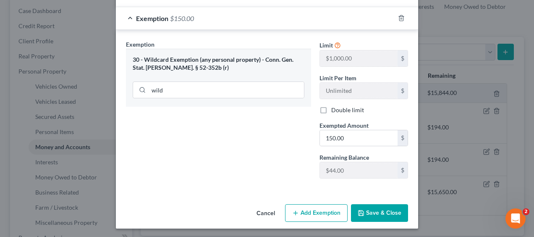
click at [374, 212] on button "Save & Close" at bounding box center [379, 213] width 57 height 18
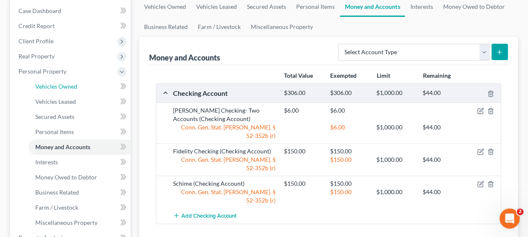
click at [43, 91] on link "Vehicles Owned" at bounding box center [80, 86] width 102 height 15
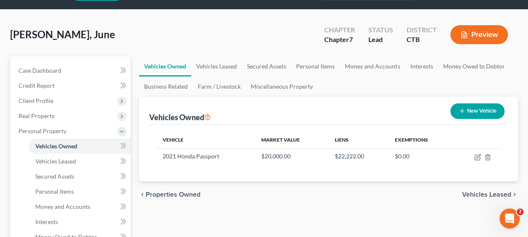
scroll to position [42, 0]
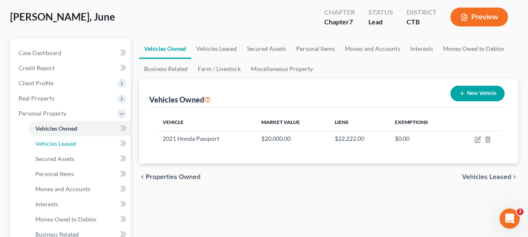
click at [55, 142] on span "Vehicles Leased" at bounding box center [55, 143] width 41 height 7
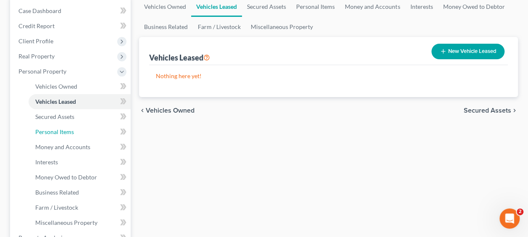
click at [48, 126] on link "Personal Items" at bounding box center [80, 131] width 102 height 15
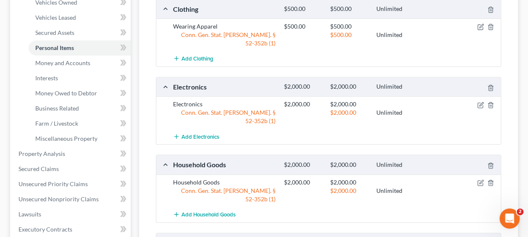
scroll to position [126, 0]
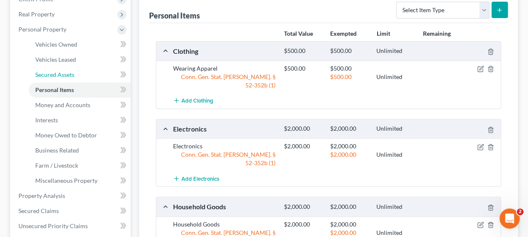
click at [44, 75] on span "Secured Assets" at bounding box center [54, 74] width 39 height 7
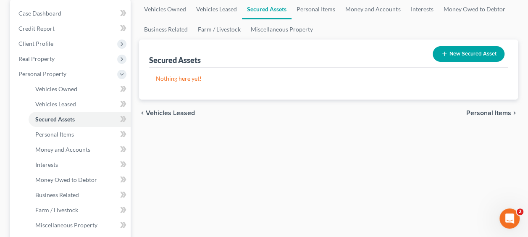
scroll to position [126, 0]
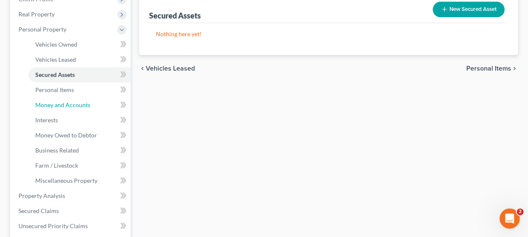
click at [46, 102] on span "Money and Accounts" at bounding box center [62, 104] width 55 height 7
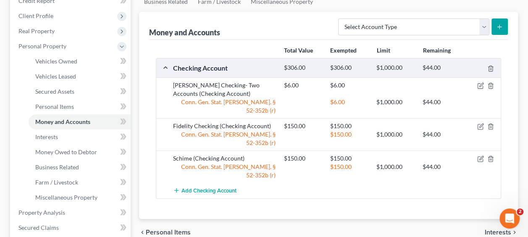
scroll to position [126, 0]
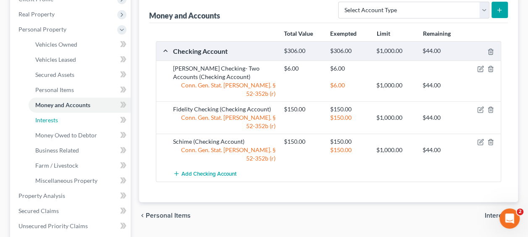
click at [50, 122] on span "Interests" at bounding box center [46, 119] width 23 height 7
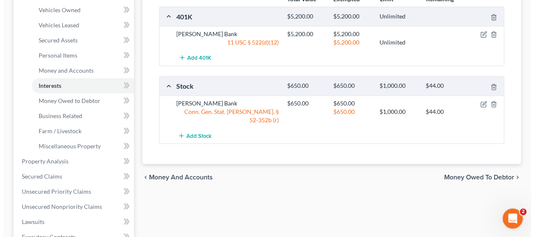
scroll to position [168, 0]
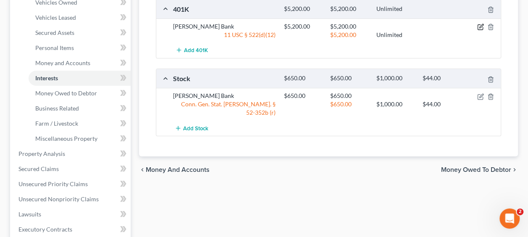
click at [481, 25] on icon "button" at bounding box center [480, 27] width 7 height 7
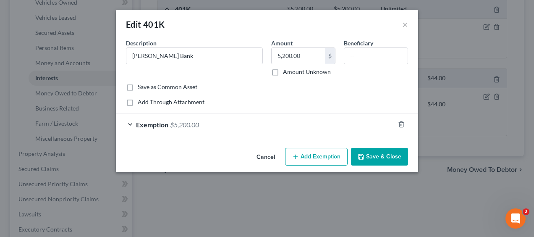
click at [147, 125] on span "Exemption" at bounding box center [152, 124] width 32 height 8
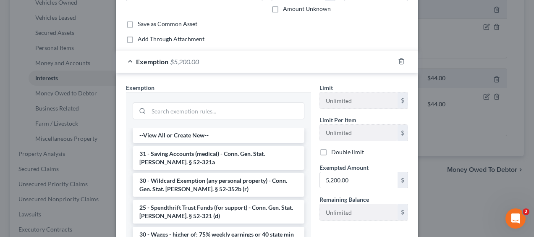
scroll to position [126, 0]
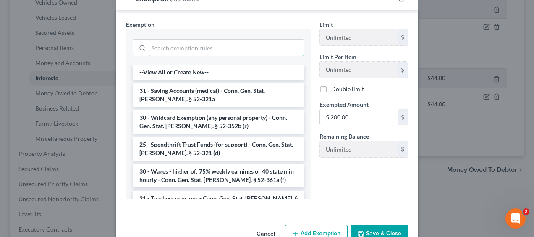
click at [171, 50] on input "search" at bounding box center [226, 48] width 155 height 16
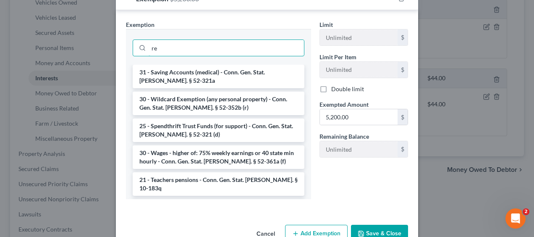
type input "r"
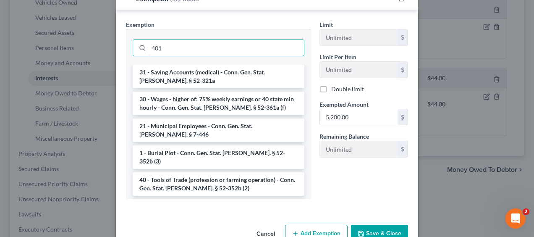
scroll to position [105, 0]
type input "4"
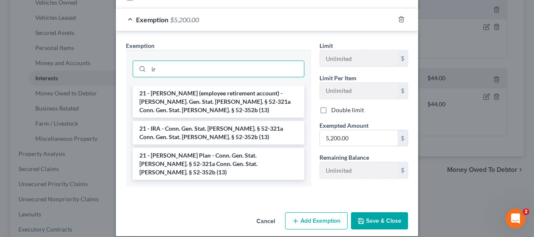
type input "ir"
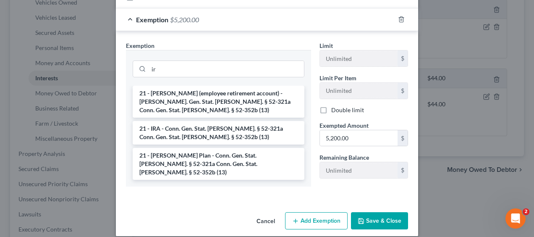
click at [183, 121] on li "21 - IRA - Conn. Gen. Stat. [PERSON_NAME]. § 52-321a Conn. Gen. Stat. [PERSON_N…" at bounding box center [219, 133] width 172 height 24
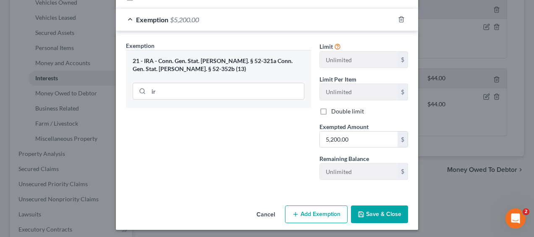
click at [387, 216] on button "Save & Close" at bounding box center [379, 214] width 57 height 18
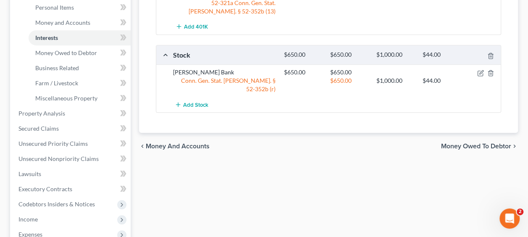
scroll to position [210, 0]
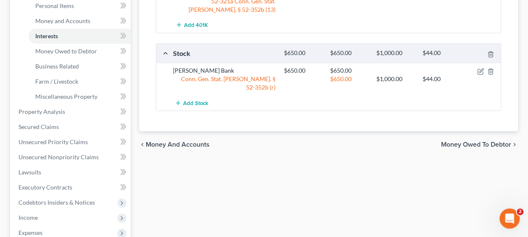
click at [452, 141] on span "Money Owed to Debtor" at bounding box center [476, 144] width 70 height 7
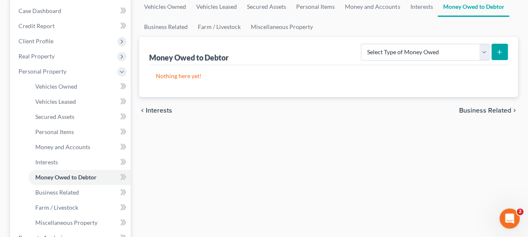
click at [468, 112] on span "Business Related" at bounding box center [485, 110] width 52 height 7
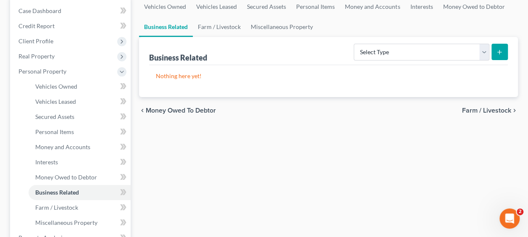
click at [467, 102] on div "chevron_left Money Owed to Debtor Farm / Livestock chevron_right" at bounding box center [328, 110] width 379 height 27
click at [468, 110] on span "Farm / Livestock" at bounding box center [486, 110] width 49 height 7
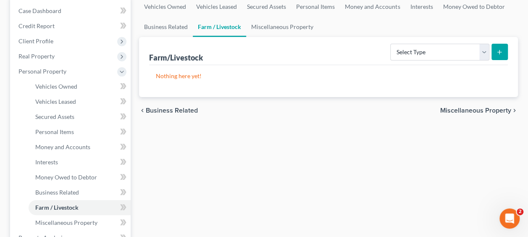
click at [464, 109] on span "Miscellaneous Property" at bounding box center [475, 110] width 71 height 7
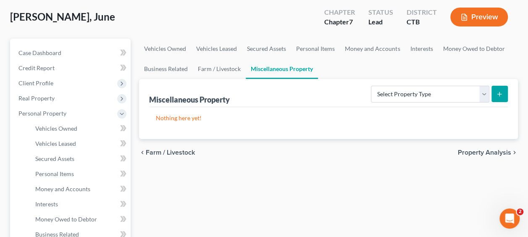
click at [39, 98] on span "Real Property" at bounding box center [36, 97] width 36 height 7
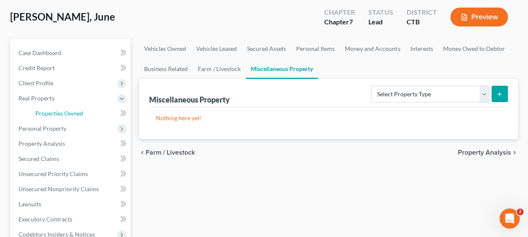
click at [57, 115] on span "Properties Owned" at bounding box center [59, 113] width 48 height 7
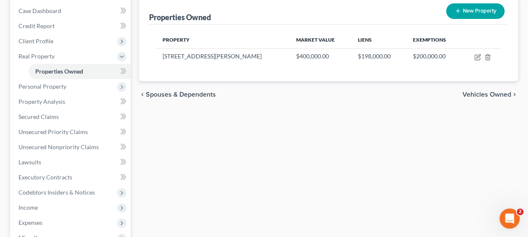
click at [472, 57] on td at bounding box center [481, 56] width 40 height 16
click at [474, 58] on icon "button" at bounding box center [477, 57] width 7 height 7
select select "6"
select select "0"
select select "3"
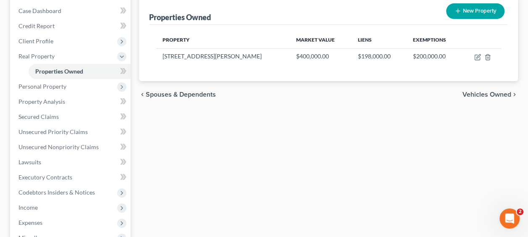
select select "1"
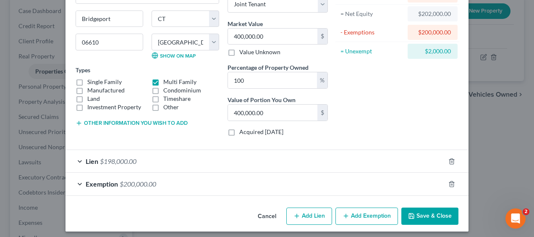
scroll to position [86, 0]
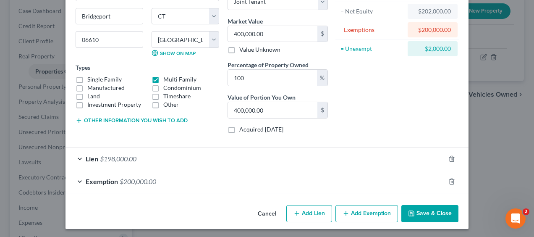
click at [128, 177] on span "$200,000.00" at bounding box center [138, 181] width 37 height 8
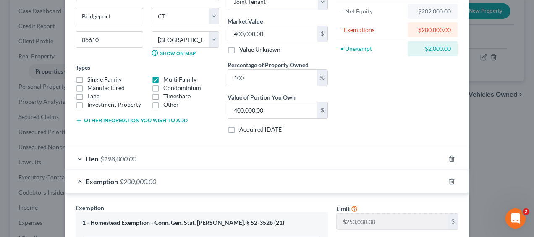
click at [374, 82] on div "Asset Calculator Value $400,000.00 - Liens $198,000.00 = Net Equity $202,000.00…" at bounding box center [397, 46] width 131 height 188
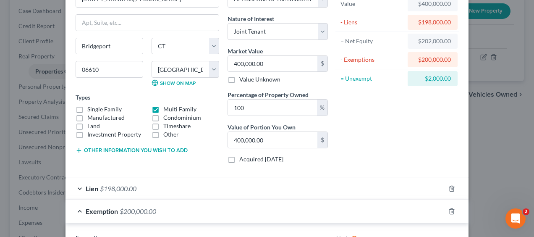
scroll to position [7, 0]
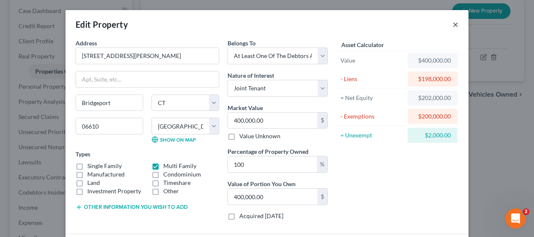
click at [452, 24] on button "×" at bounding box center [455, 24] width 6 height 10
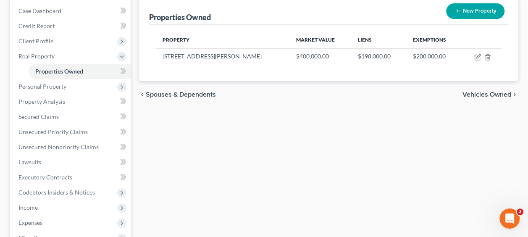
scroll to position [0, 0]
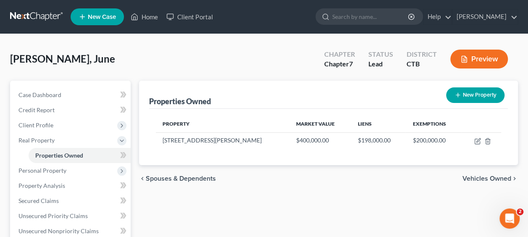
click at [29, 139] on span "Real Property" at bounding box center [36, 139] width 36 height 7
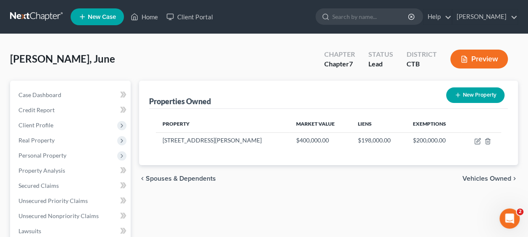
click at [32, 124] on span "Client Profile" at bounding box center [35, 124] width 35 height 7
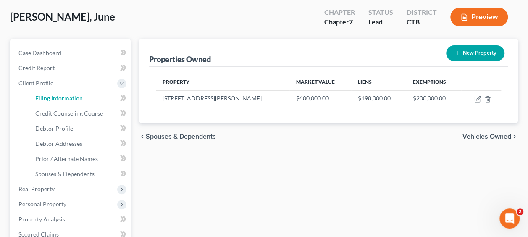
click at [64, 97] on span "Filing Information" at bounding box center [58, 97] width 47 height 7
select select "1"
select select "0"
select select "12"
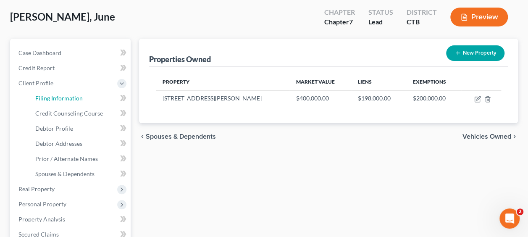
select select "0"
select select "6"
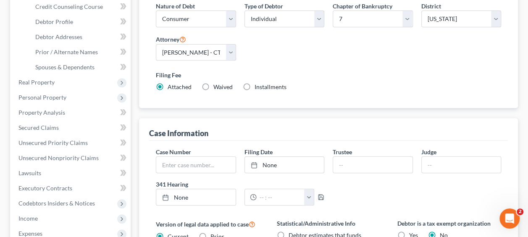
scroll to position [168, 0]
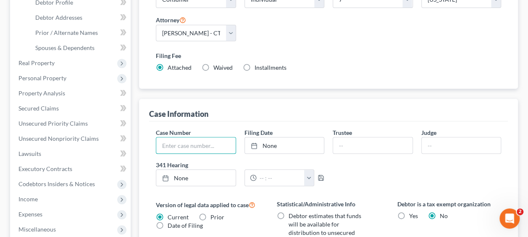
click at [167, 137] on input "text" at bounding box center [195, 145] width 79 height 16
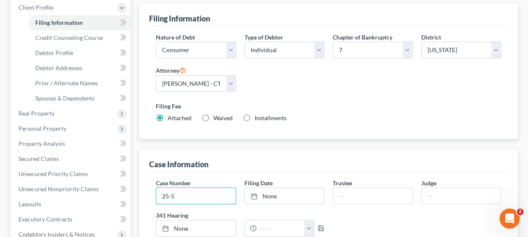
scroll to position [126, 0]
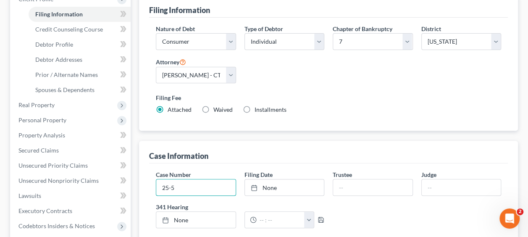
click at [192, 179] on input "25-5" at bounding box center [195, 187] width 79 height 16
type input "25-50625"
click at [234, 141] on div "Case Information" at bounding box center [328, 152] width 358 height 23
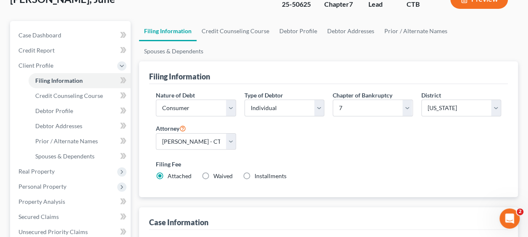
scroll to position [0, 0]
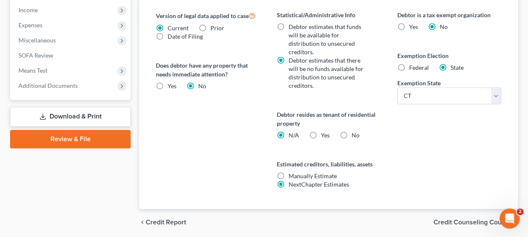
click at [82, 118] on link "Download & Print" at bounding box center [70, 117] width 120 height 20
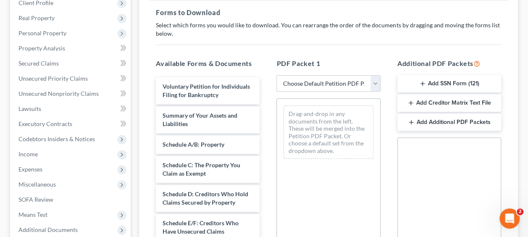
scroll to position [126, 0]
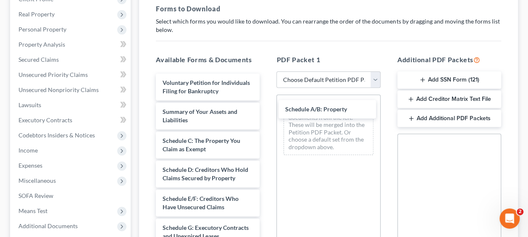
drag, startPoint x: 211, startPoint y: 149, endPoint x: 333, endPoint y: 110, distance: 128.6
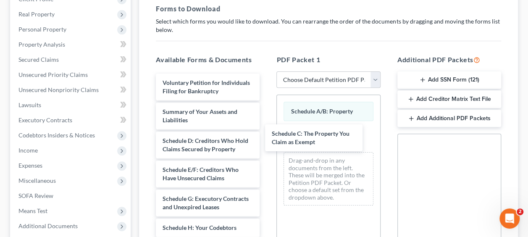
drag, startPoint x: 241, startPoint y: 151, endPoint x: 350, endPoint y: 136, distance: 110.1
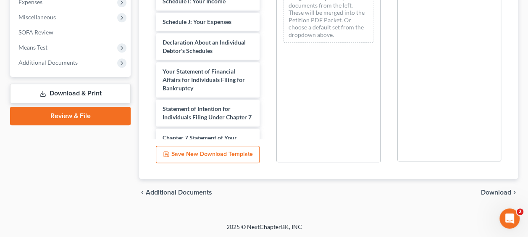
scroll to position [42, 0]
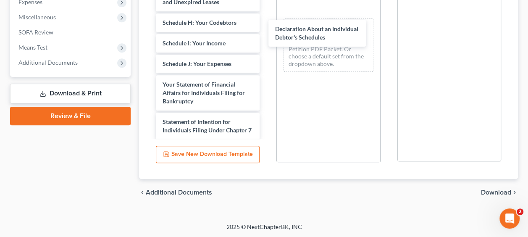
drag, startPoint x: 222, startPoint y: 116, endPoint x: 337, endPoint y: 34, distance: 141.4
click at [266, 34] on div "Declaration About an Individual Debtor's Schedules Voluntary Petition for Indiv…" at bounding box center [207, 76] width 117 height 415
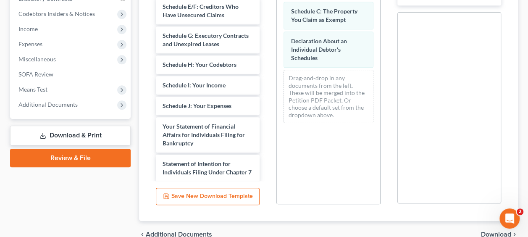
scroll to position [289, 0]
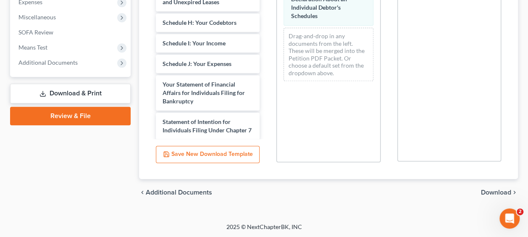
click at [493, 193] on span "Download" at bounding box center [496, 192] width 30 height 7
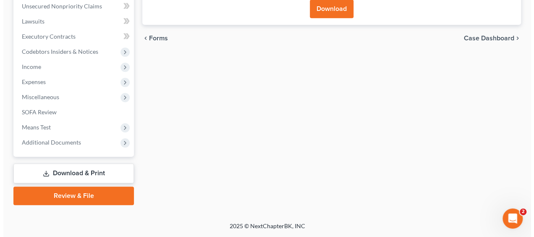
scroll to position [208, 0]
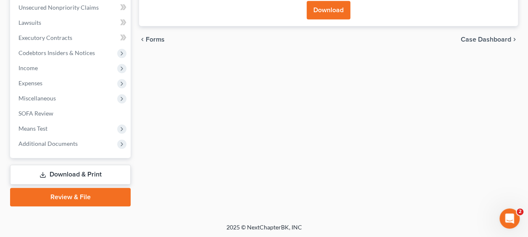
click at [325, 12] on button "Download" at bounding box center [328, 10] width 44 height 18
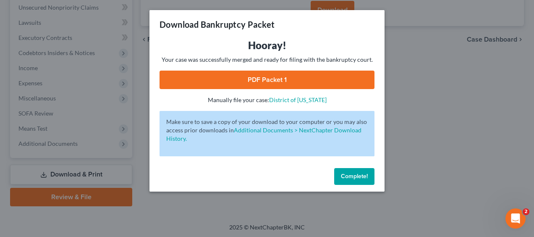
click at [263, 83] on link "PDF Packet 1" at bounding box center [266, 80] width 215 height 18
